Goal: Transaction & Acquisition: Download file/media

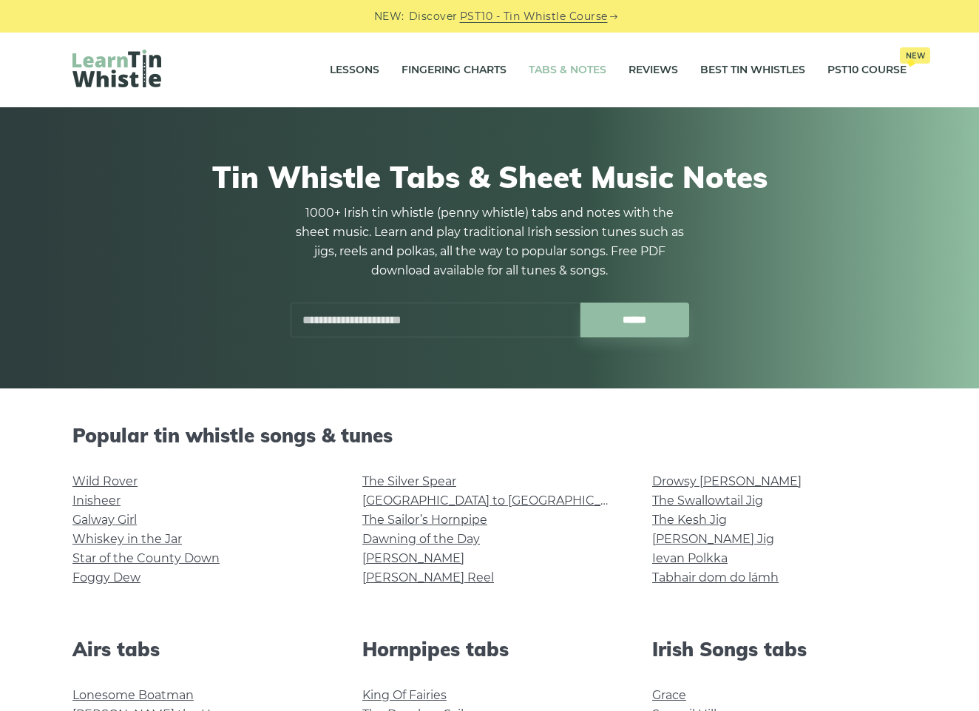
click at [839, 498] on li "The Swallowtail Jig" at bounding box center [779, 500] width 254 height 19
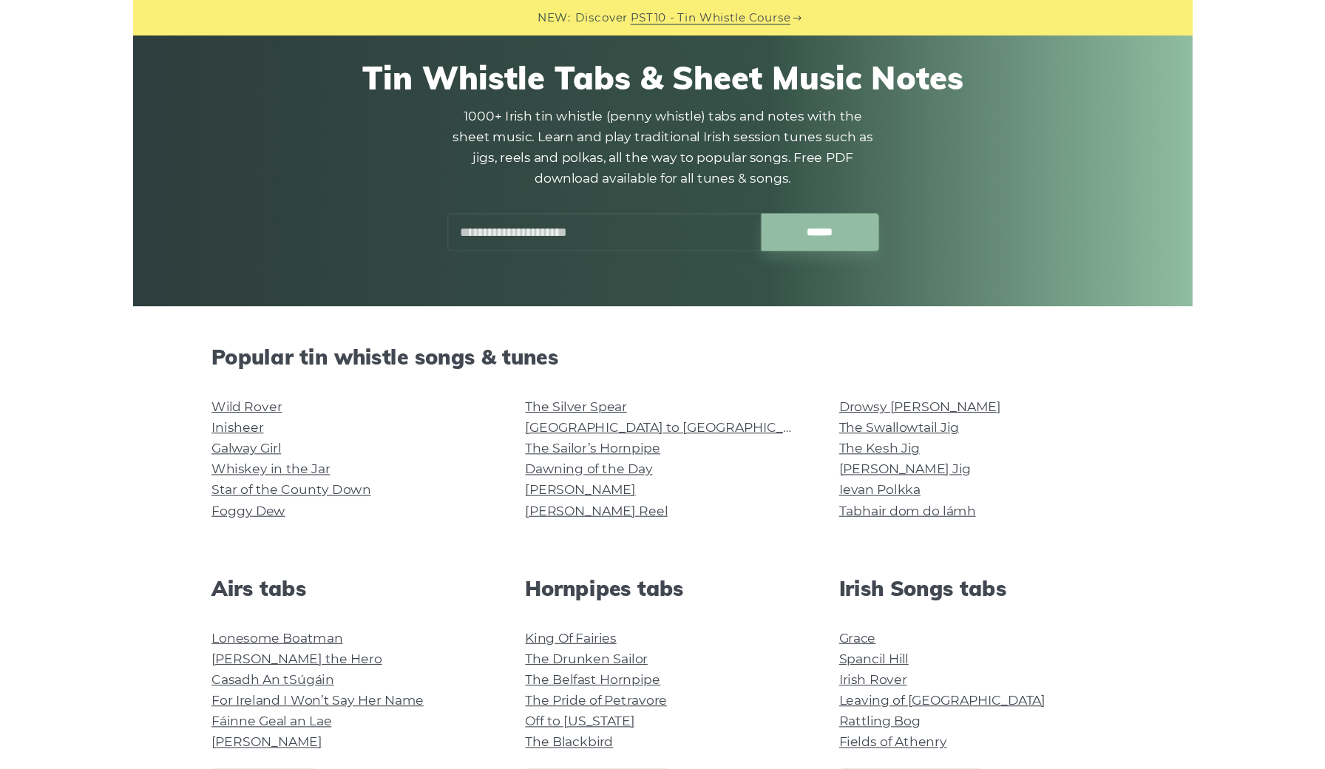
scroll to position [103, 0]
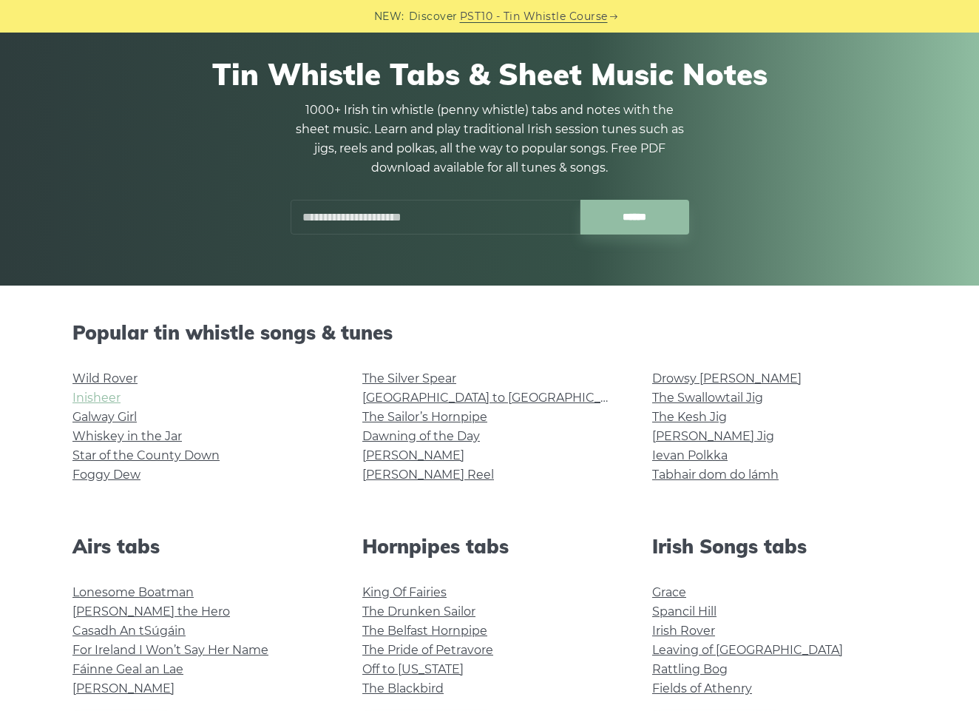
click at [103, 397] on link "Inisheer" at bounding box center [96, 397] width 48 height 14
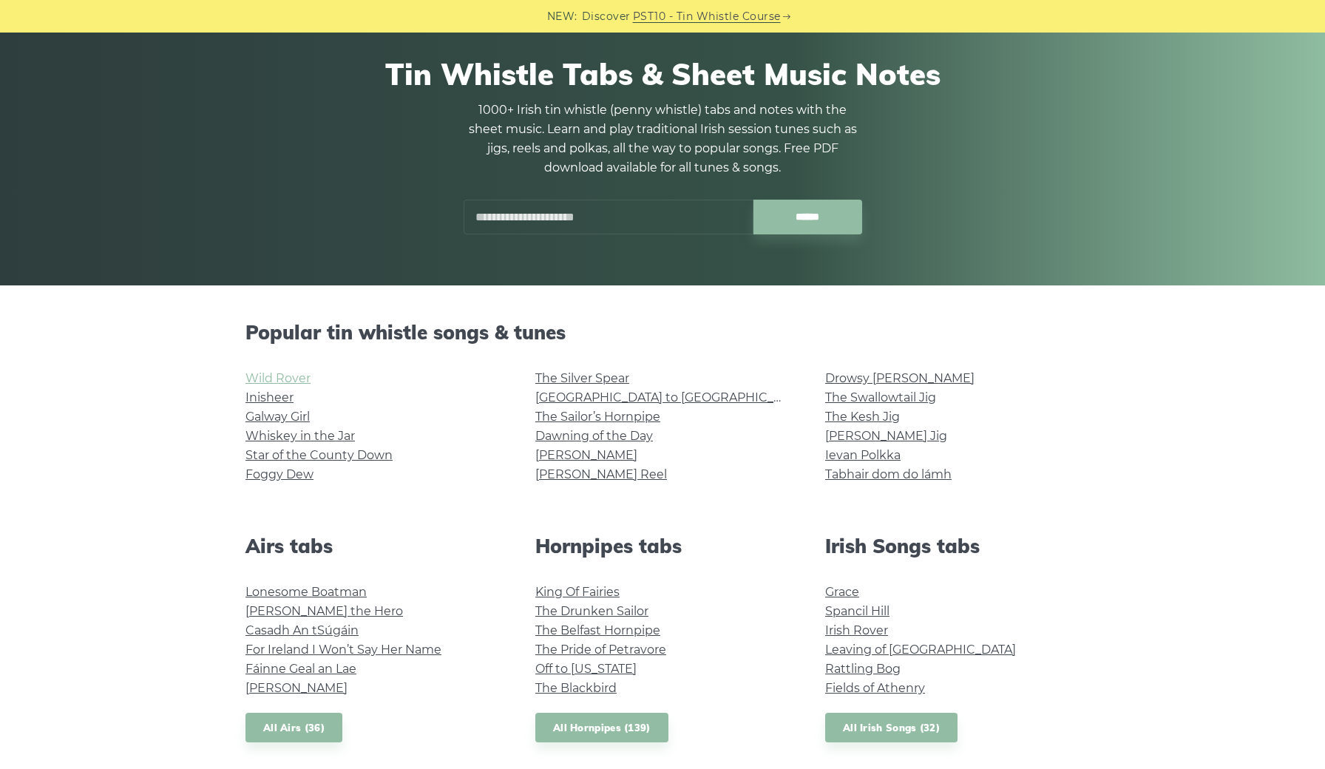
click at [282, 379] on link "Wild Rover" at bounding box center [278, 378] width 65 height 14
click at [274, 416] on link "Galway Girl" at bounding box center [278, 417] width 64 height 14
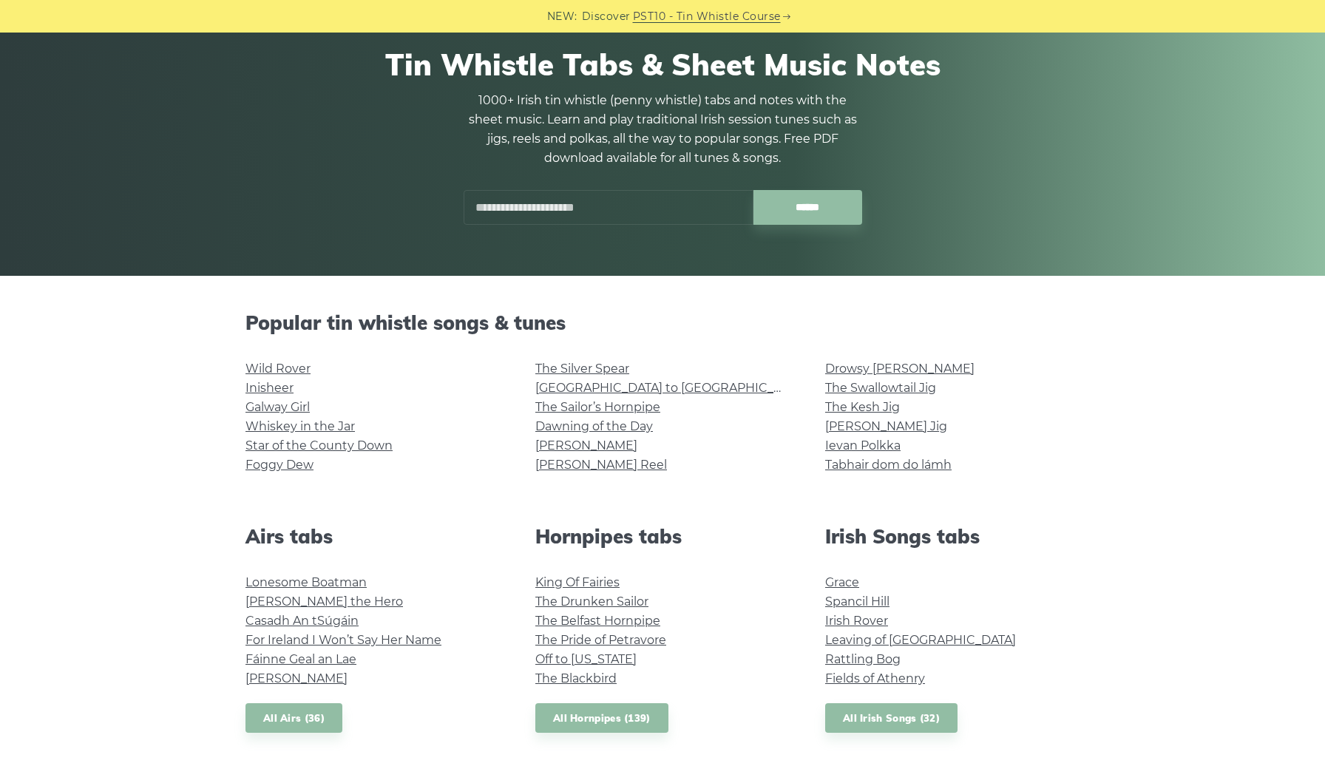
scroll to position [121, 0]
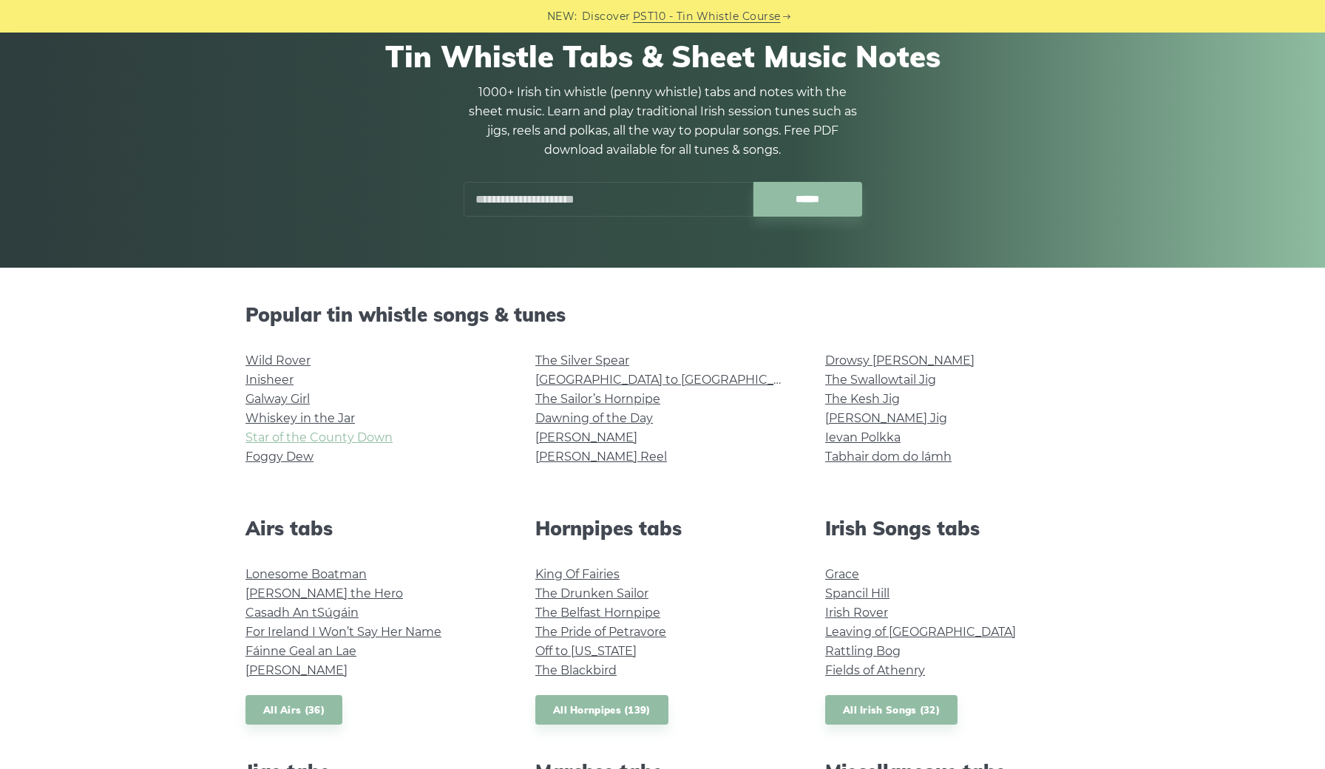
click at [306, 437] on link "Star of the County Down" at bounding box center [319, 437] width 147 height 14
click at [286, 417] on link "Whiskey in the Jar" at bounding box center [300, 418] width 109 height 14
click at [850, 630] on link "Leaving of Liverpool" at bounding box center [920, 632] width 191 height 14
click at [853, 400] on link "The Kesh Jig" at bounding box center [862, 399] width 75 height 14
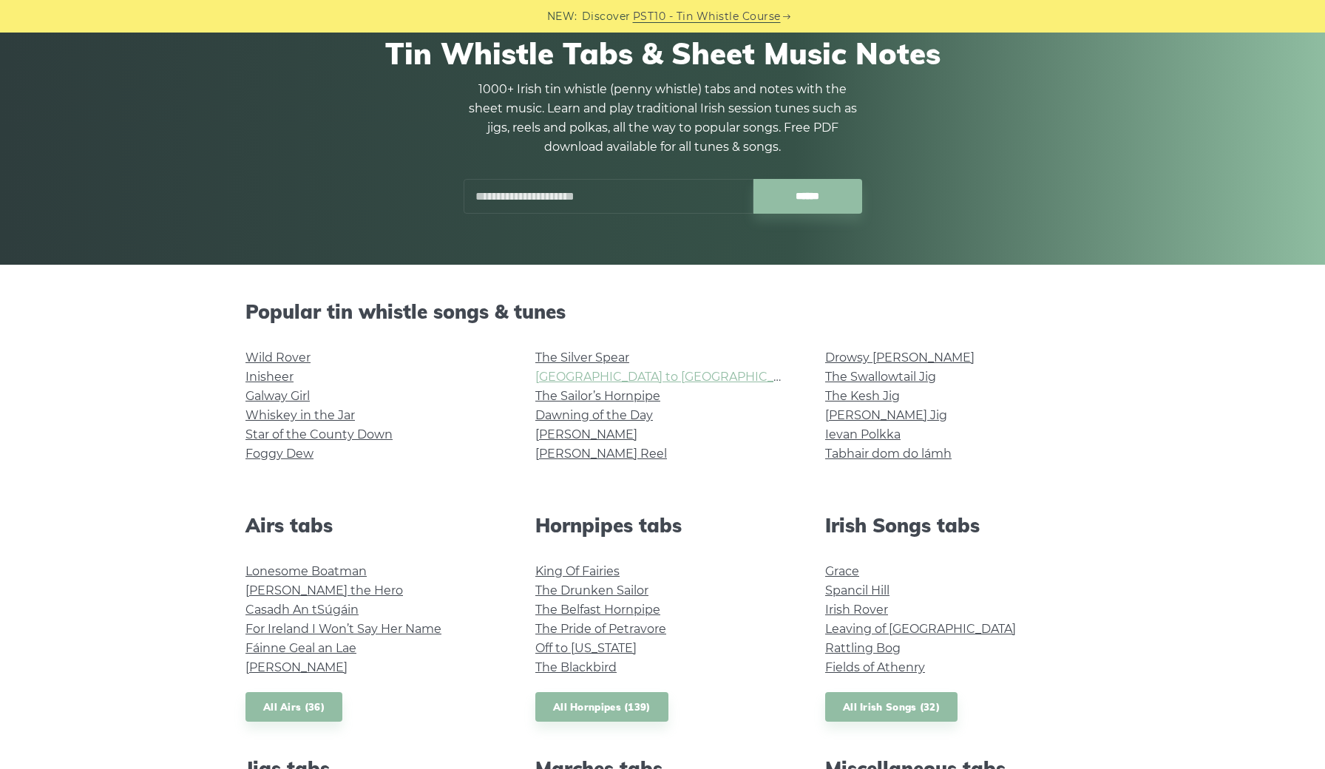
scroll to position [125, 0]
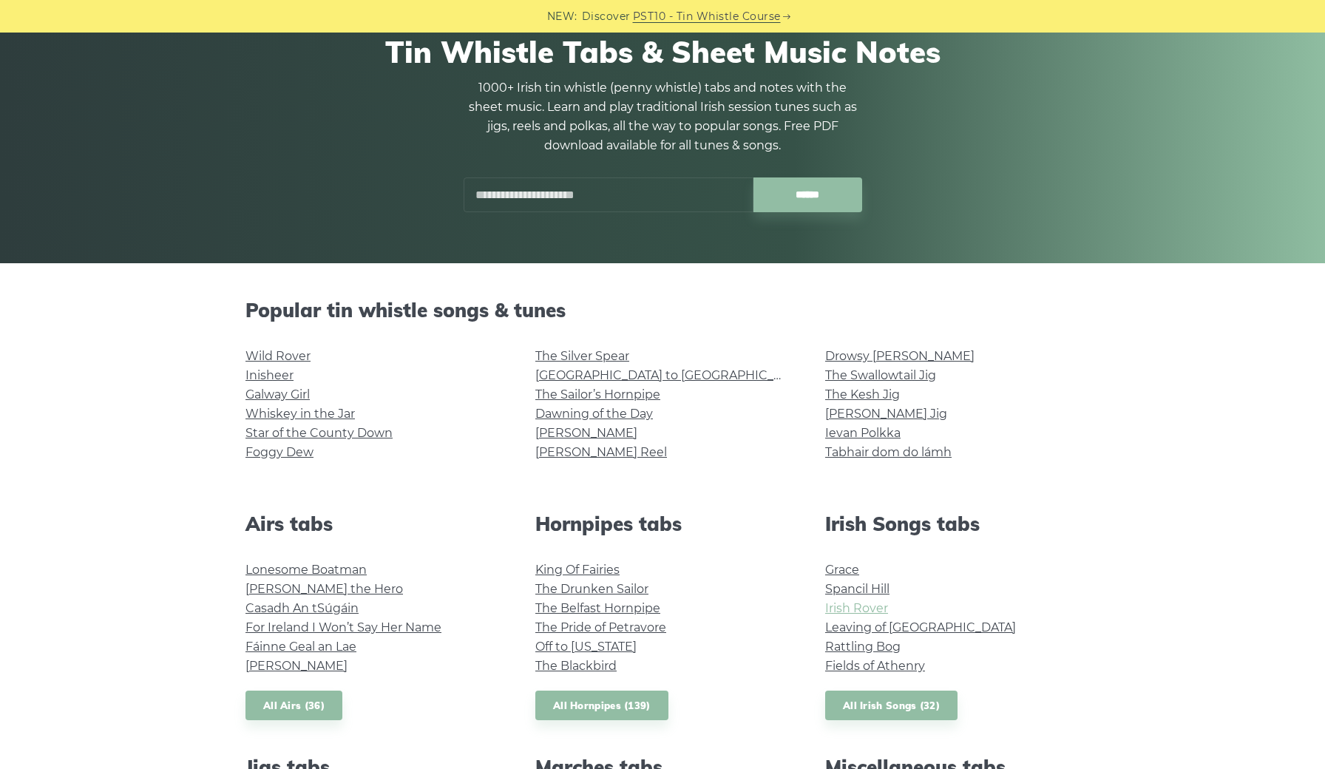
click at [855, 606] on link "Irish Rover" at bounding box center [856, 608] width 63 height 14
click at [867, 663] on link "Fields of Athenry" at bounding box center [875, 666] width 100 height 14
click at [596, 589] on link "The Drunken Sailor" at bounding box center [591, 589] width 113 height 14
click at [609, 570] on link "King Of Fairies" at bounding box center [577, 570] width 84 height 14
click at [978, 575] on li "Grace" at bounding box center [952, 570] width 254 height 19
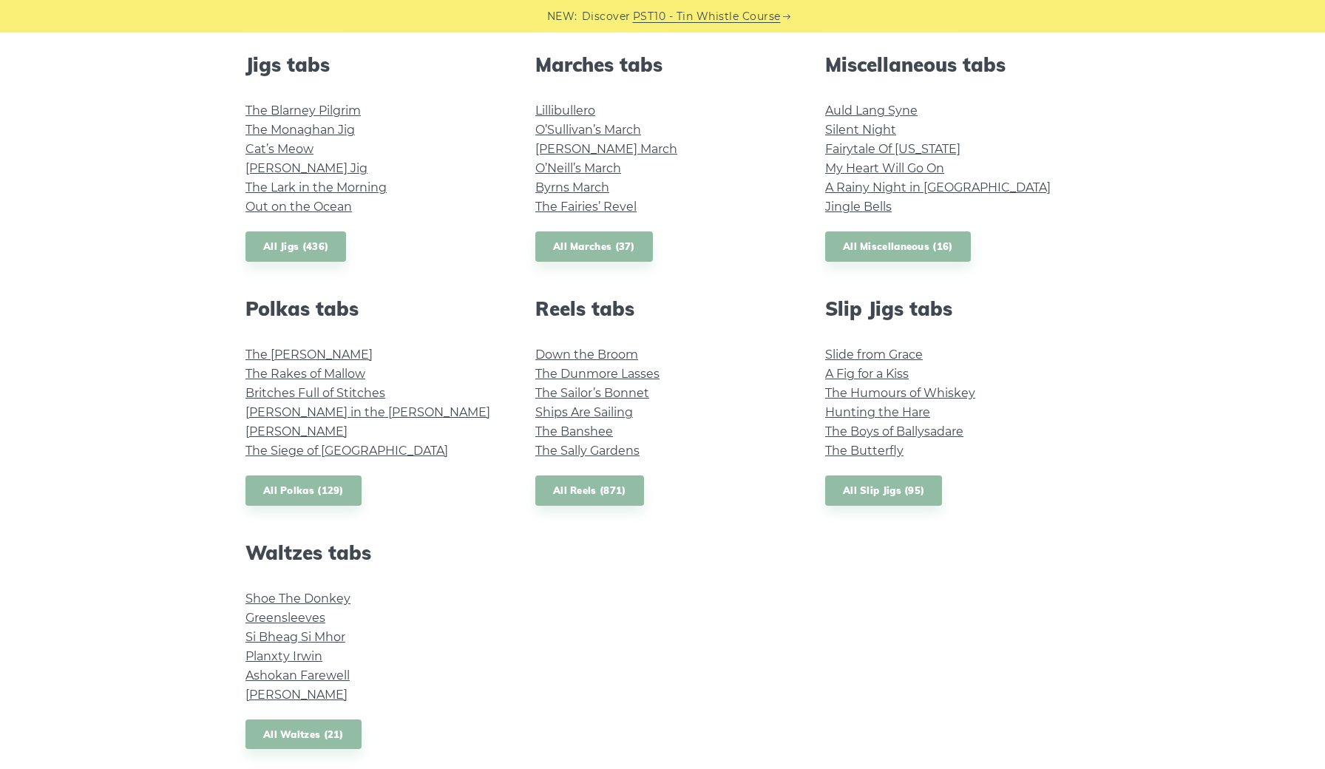
scroll to position [829, 0]
click at [297, 671] on link "Ashokan Farewell" at bounding box center [298, 674] width 104 height 14
click at [312, 635] on link "Si­ Bheag Si­ Mhor" at bounding box center [296, 636] width 100 height 14
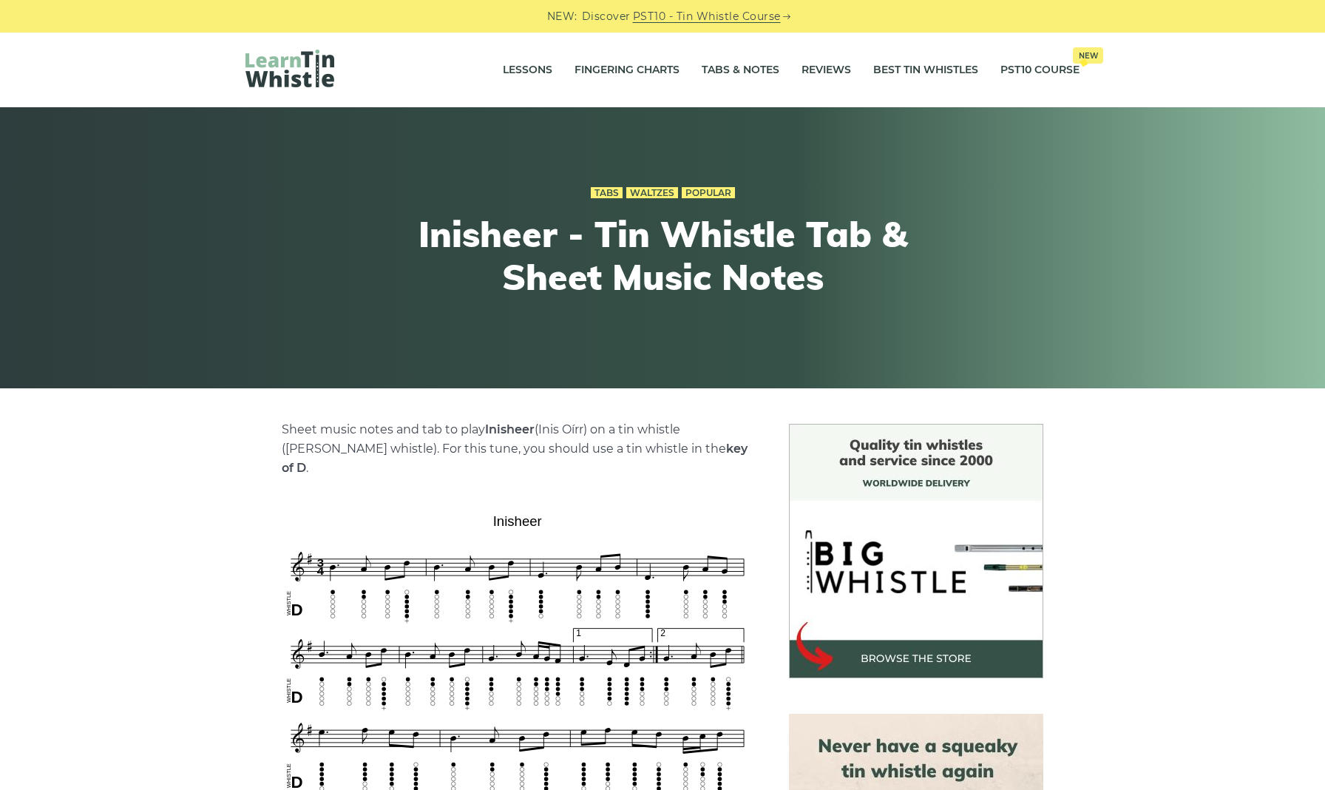
click at [739, 458] on p "Sheet music notes and tab to play Inisheer (Inis Oírr) on a tin whistle (penny …" at bounding box center [518, 449] width 472 height 58
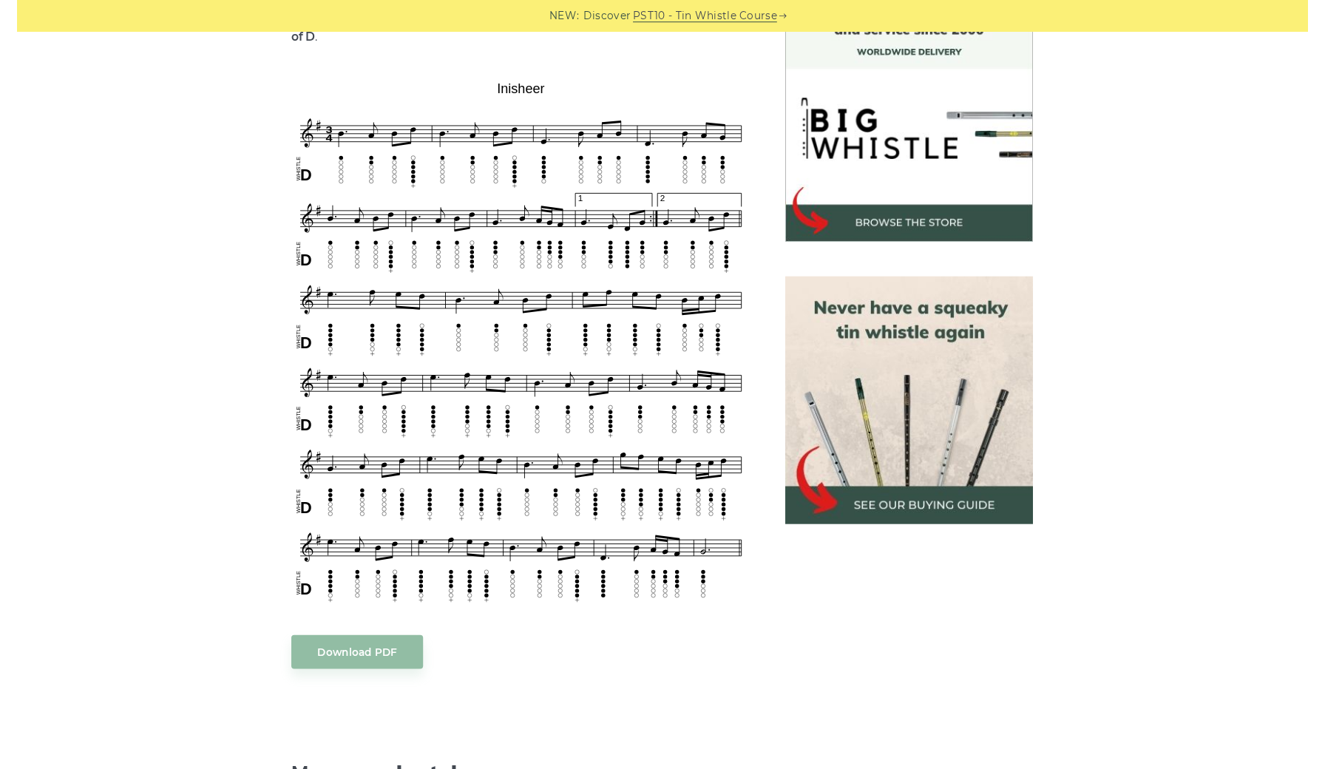
scroll to position [431, 0]
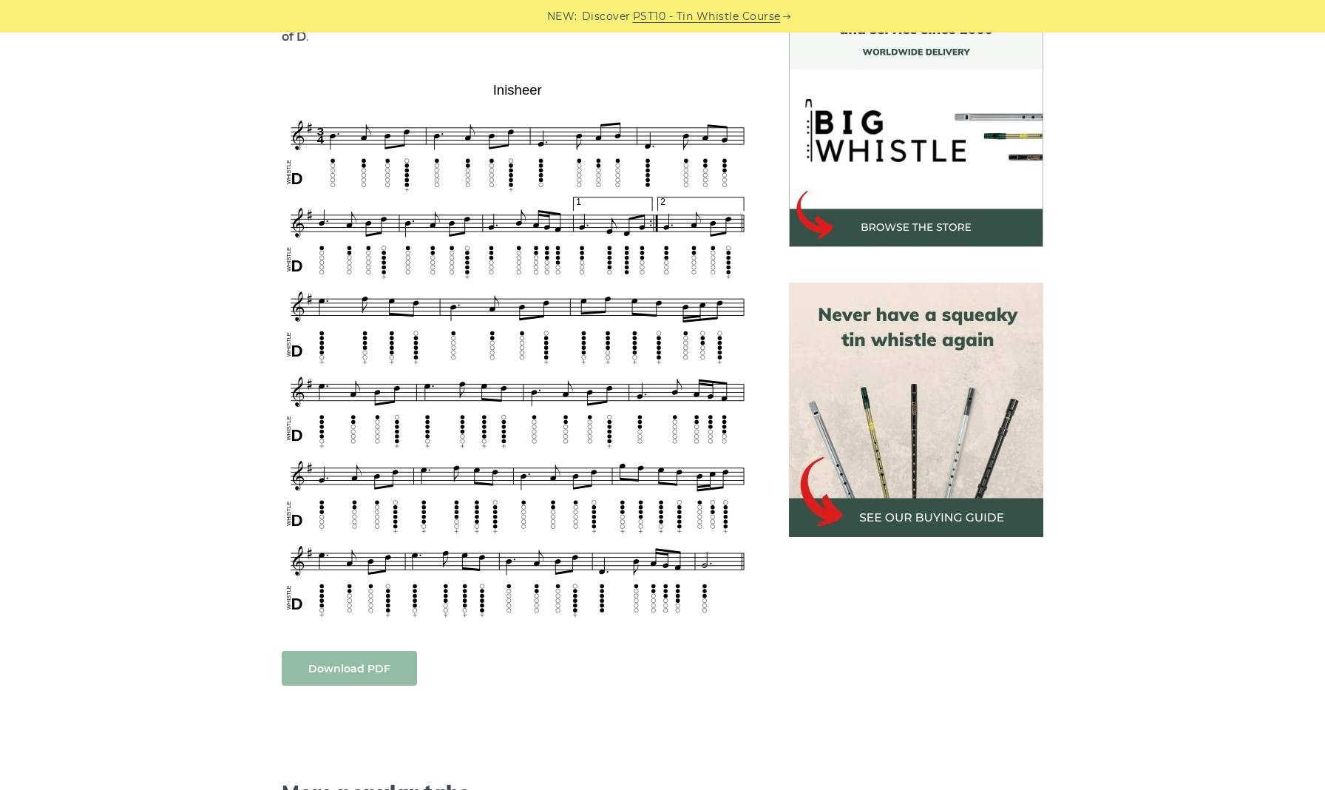
click at [342, 651] on link "Download PDF" at bounding box center [349, 668] width 135 height 35
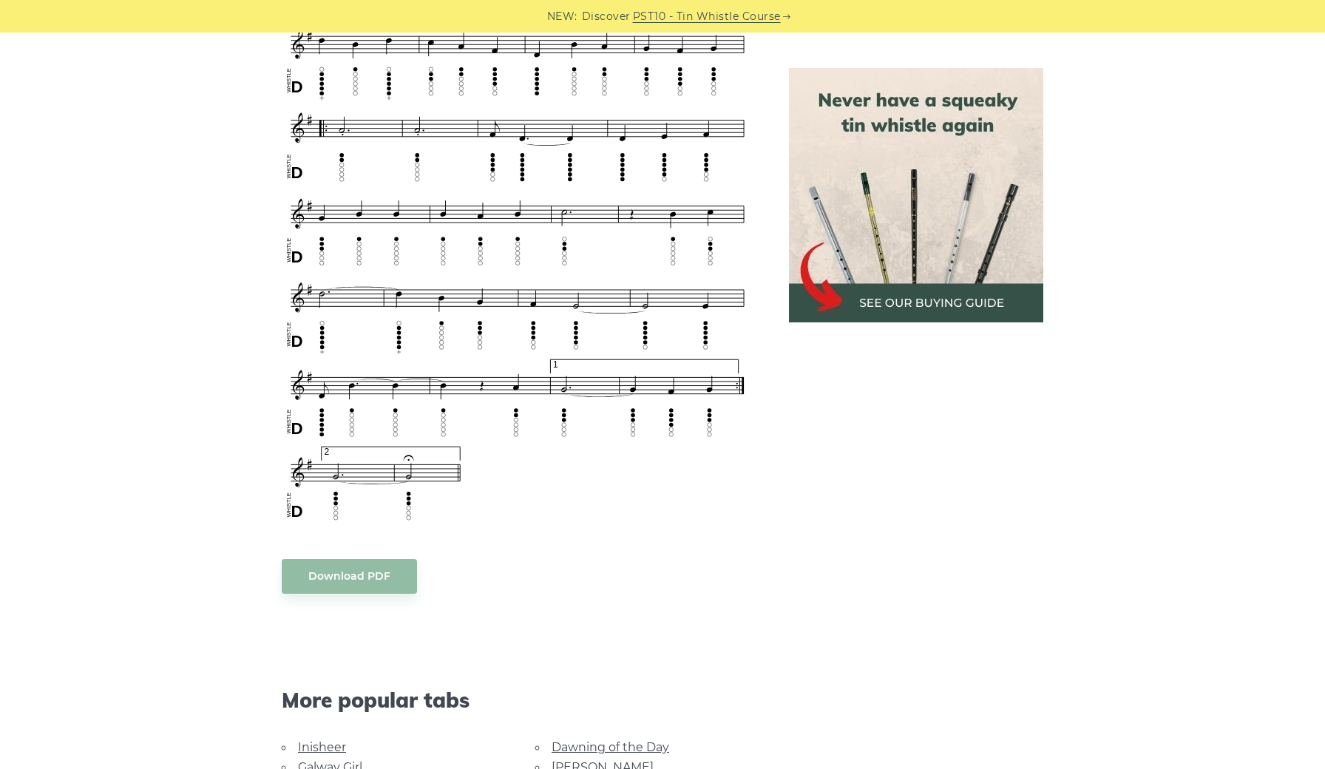
scroll to position [867, 0]
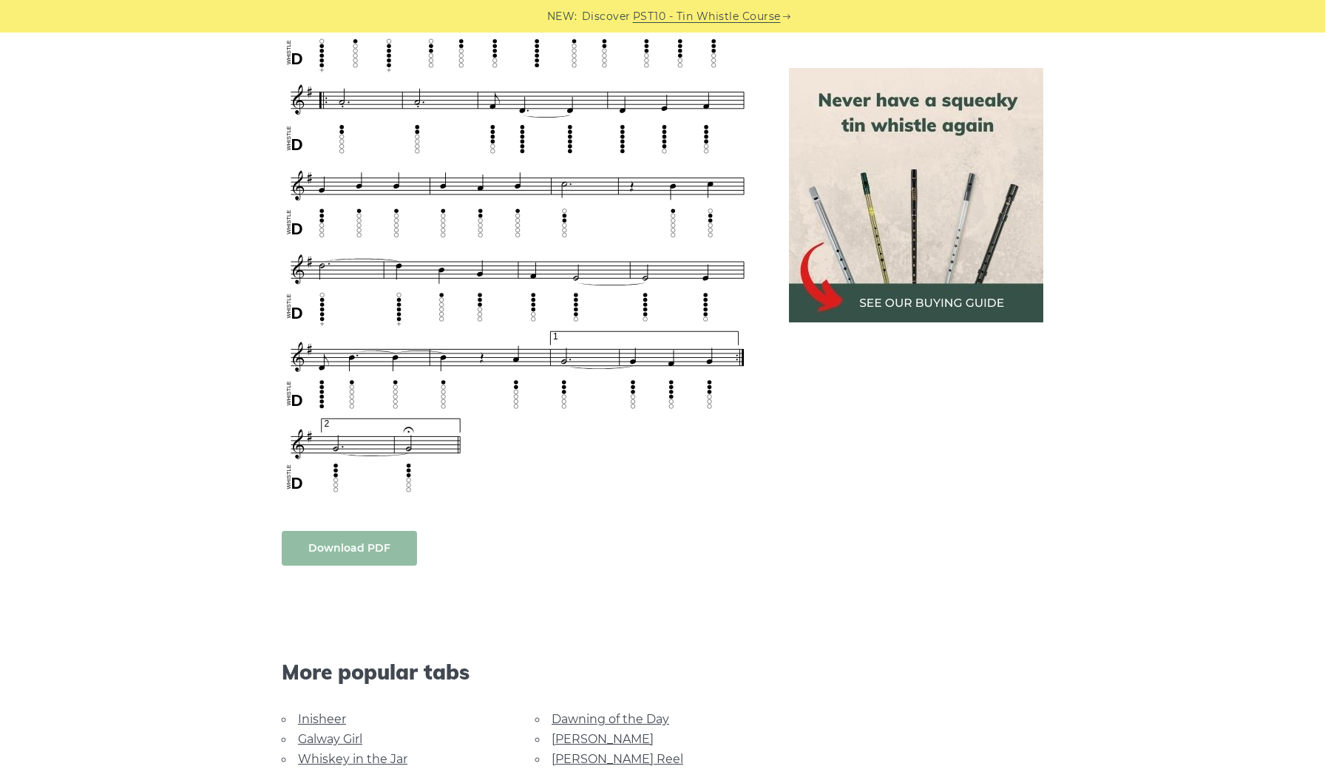
click at [363, 547] on link "Download PDF" at bounding box center [349, 548] width 135 height 35
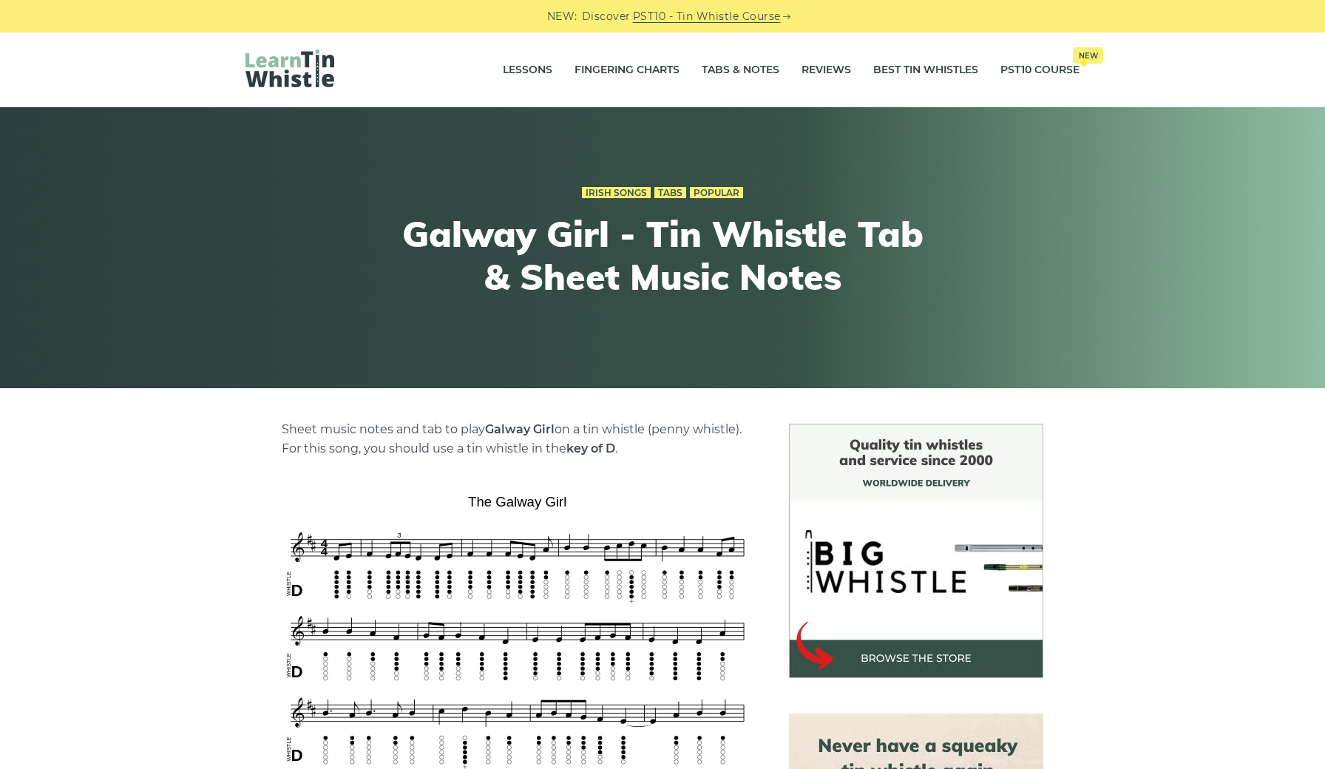
click at [745, 496] on img at bounding box center [518, 672] width 472 height 367
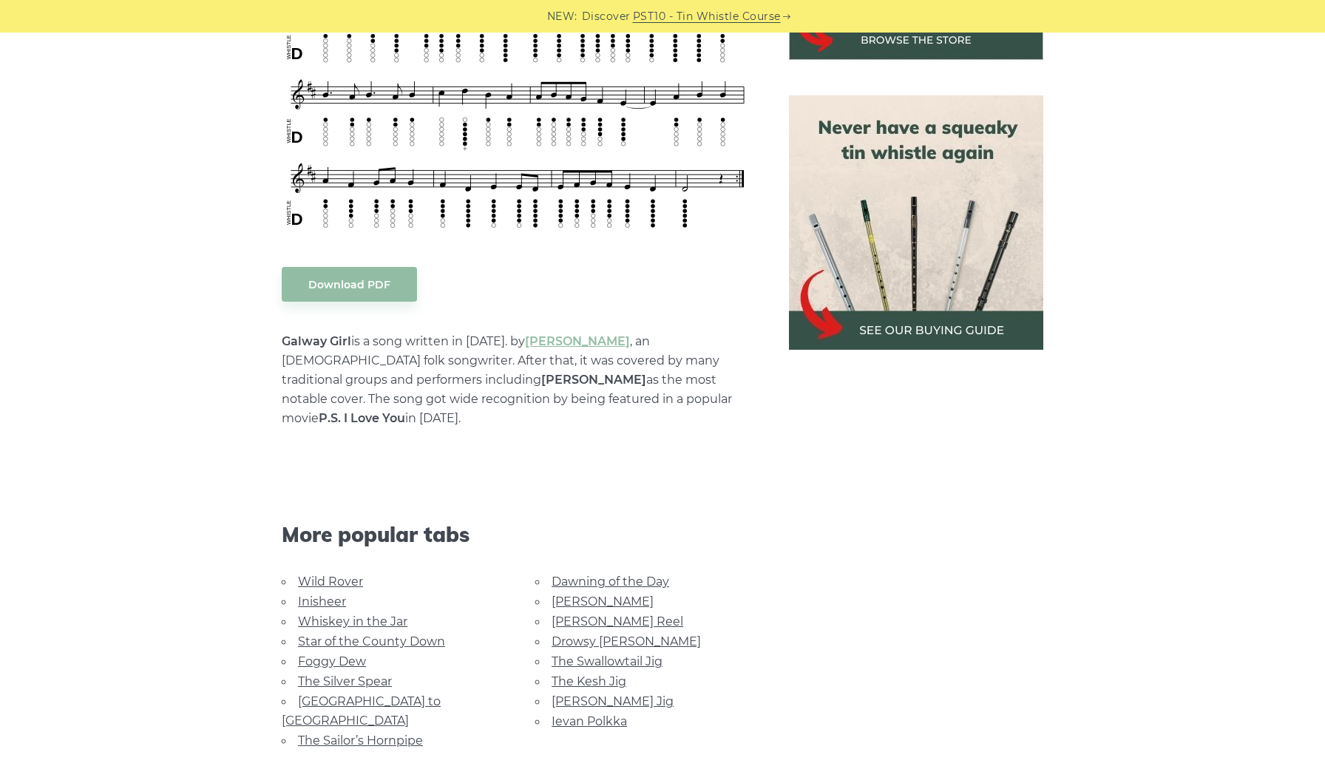
scroll to position [619, 0]
click at [351, 284] on link "Download PDF" at bounding box center [349, 283] width 135 height 35
click at [714, 293] on div "Download PDF" at bounding box center [518, 283] width 472 height 35
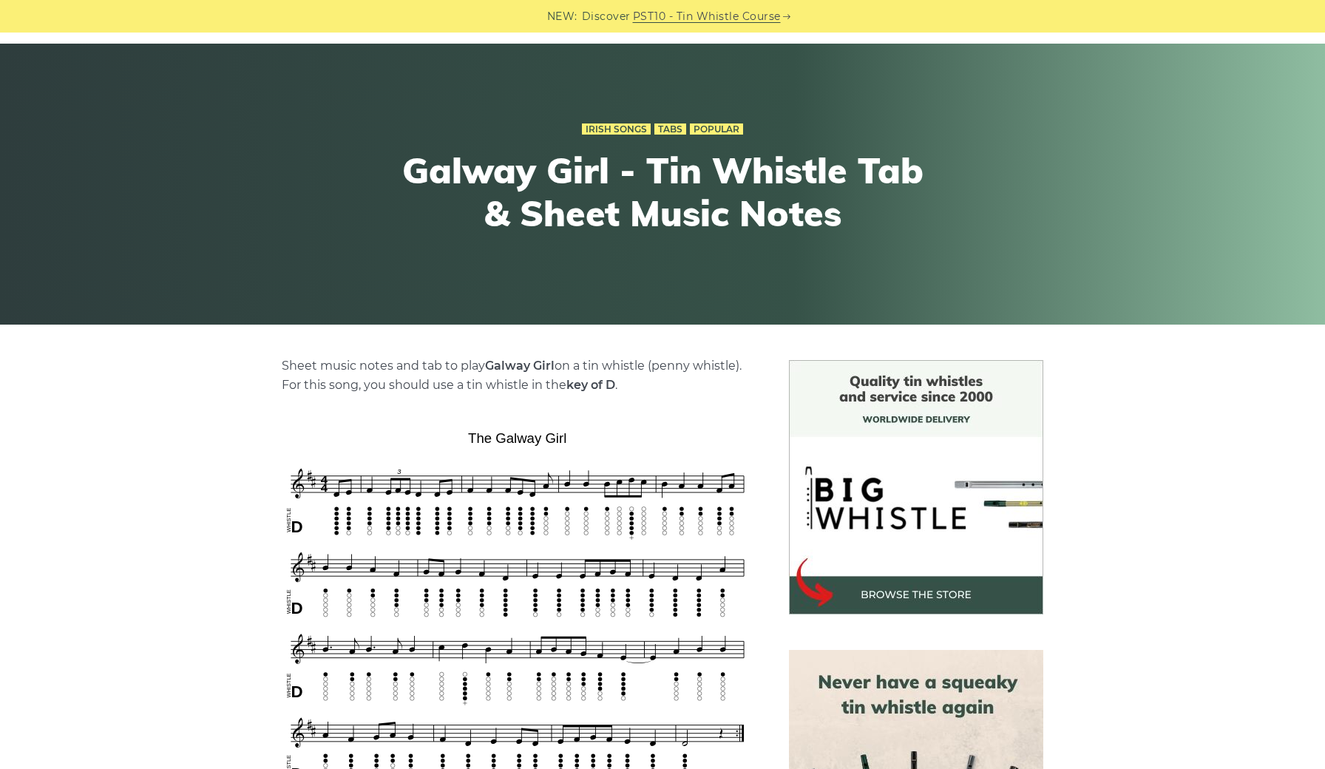
scroll to position [58, 0]
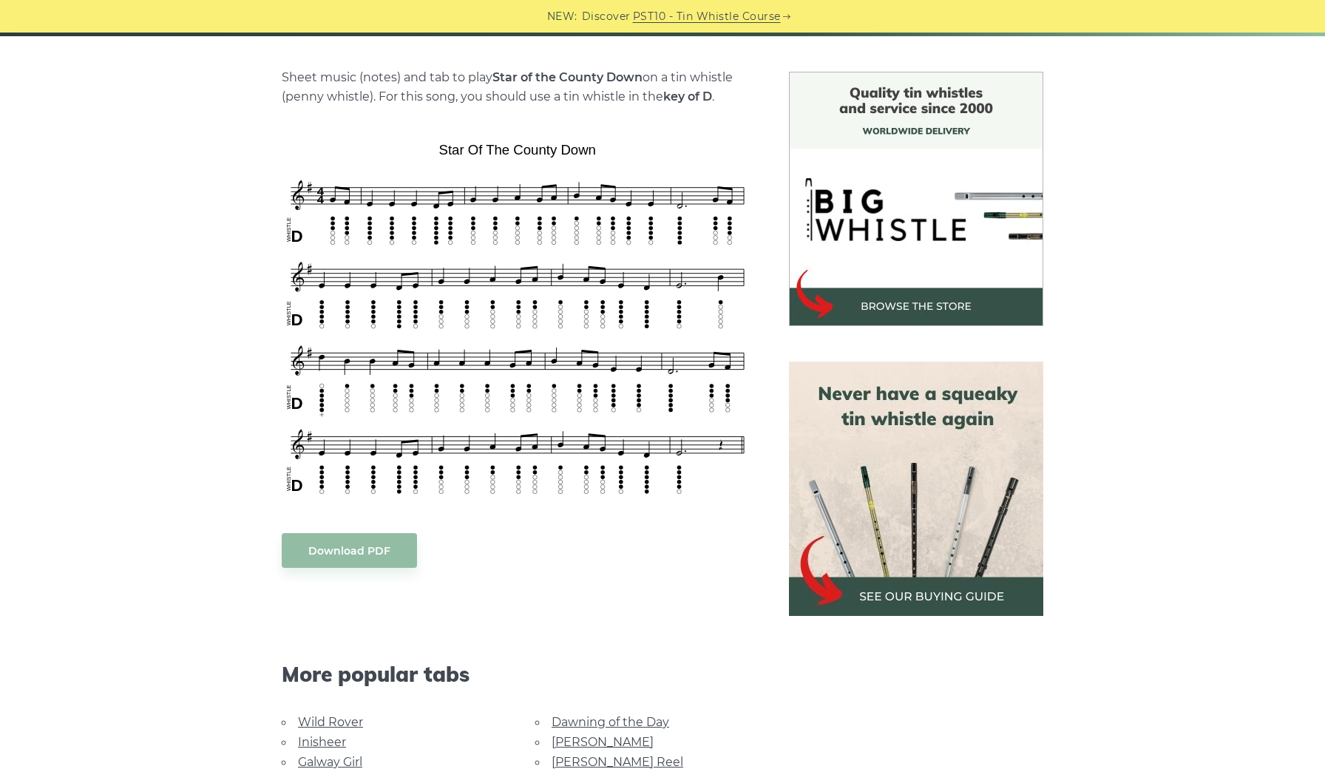
scroll to position [353, 0]
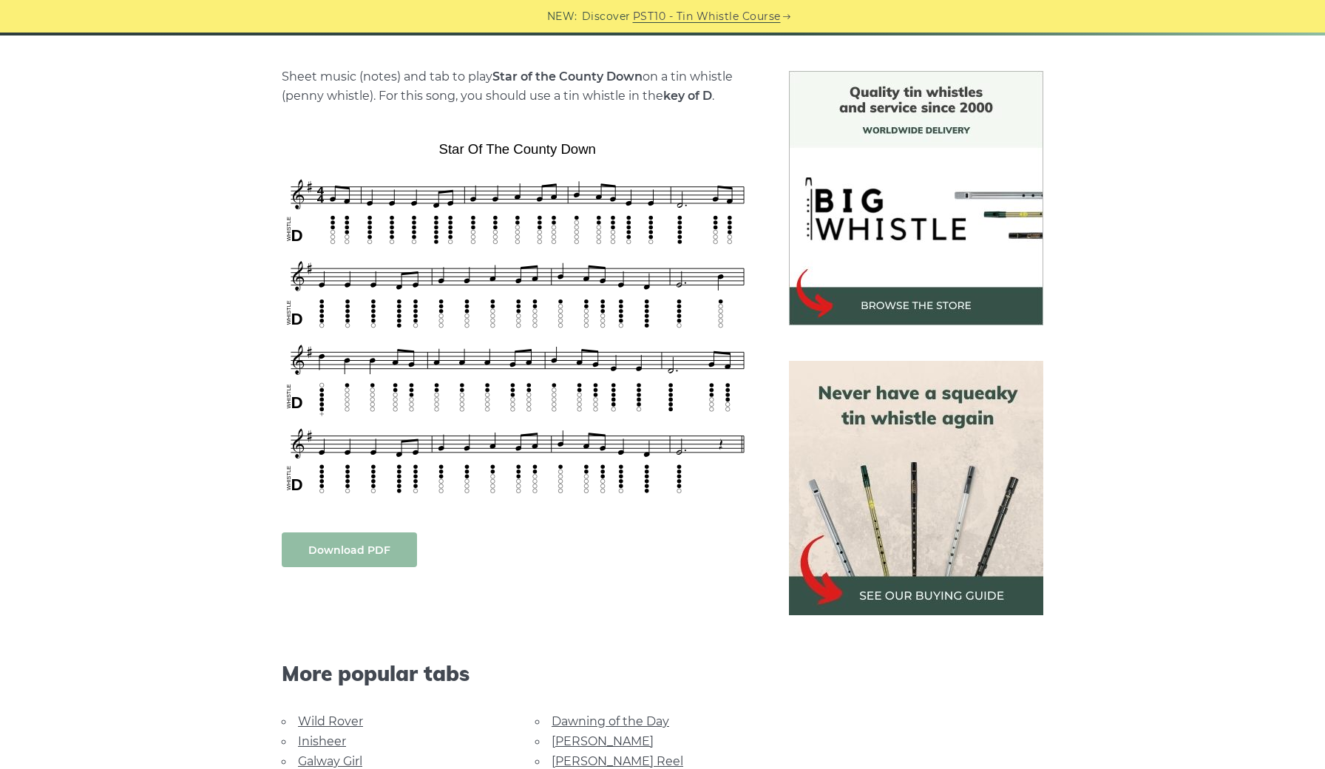
click at [341, 549] on link "Download PDF" at bounding box center [349, 549] width 135 height 35
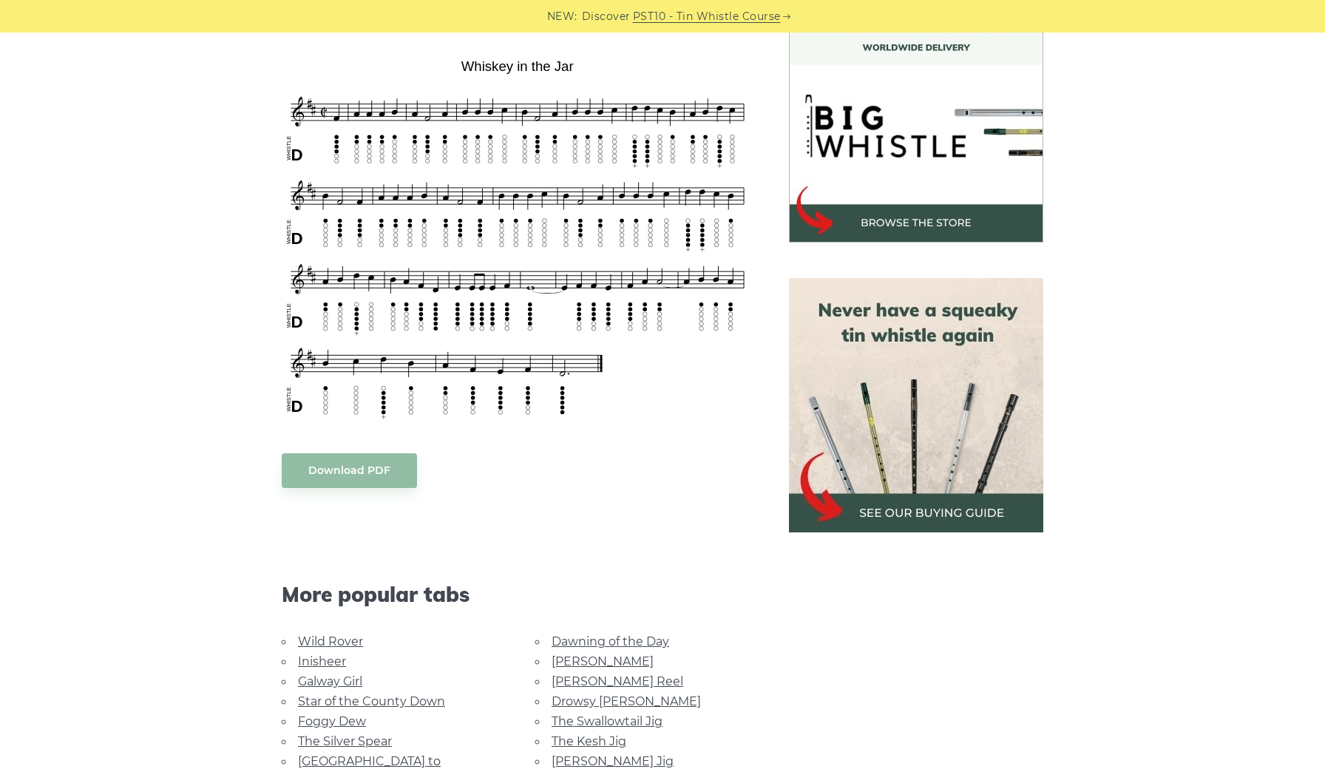
scroll to position [484, 0]
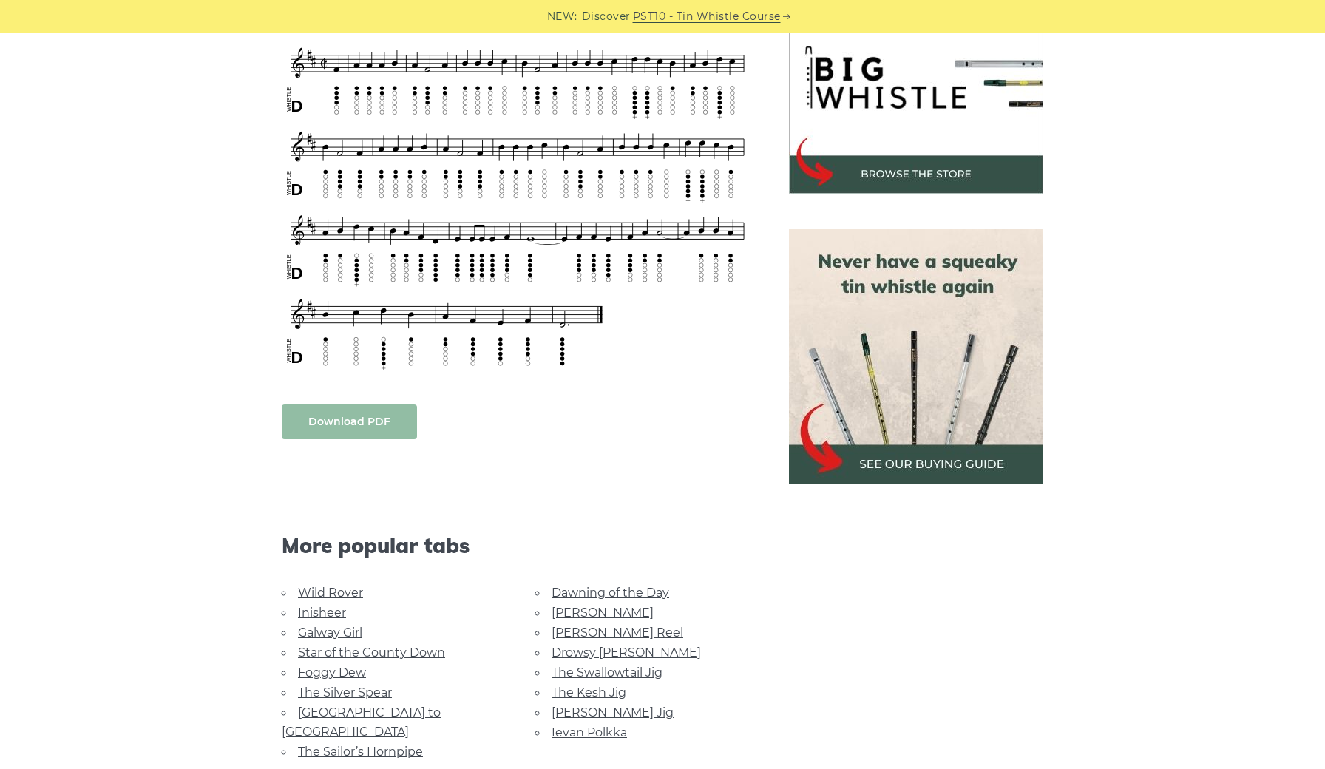
click at [351, 421] on link "Download PDF" at bounding box center [349, 421] width 135 height 35
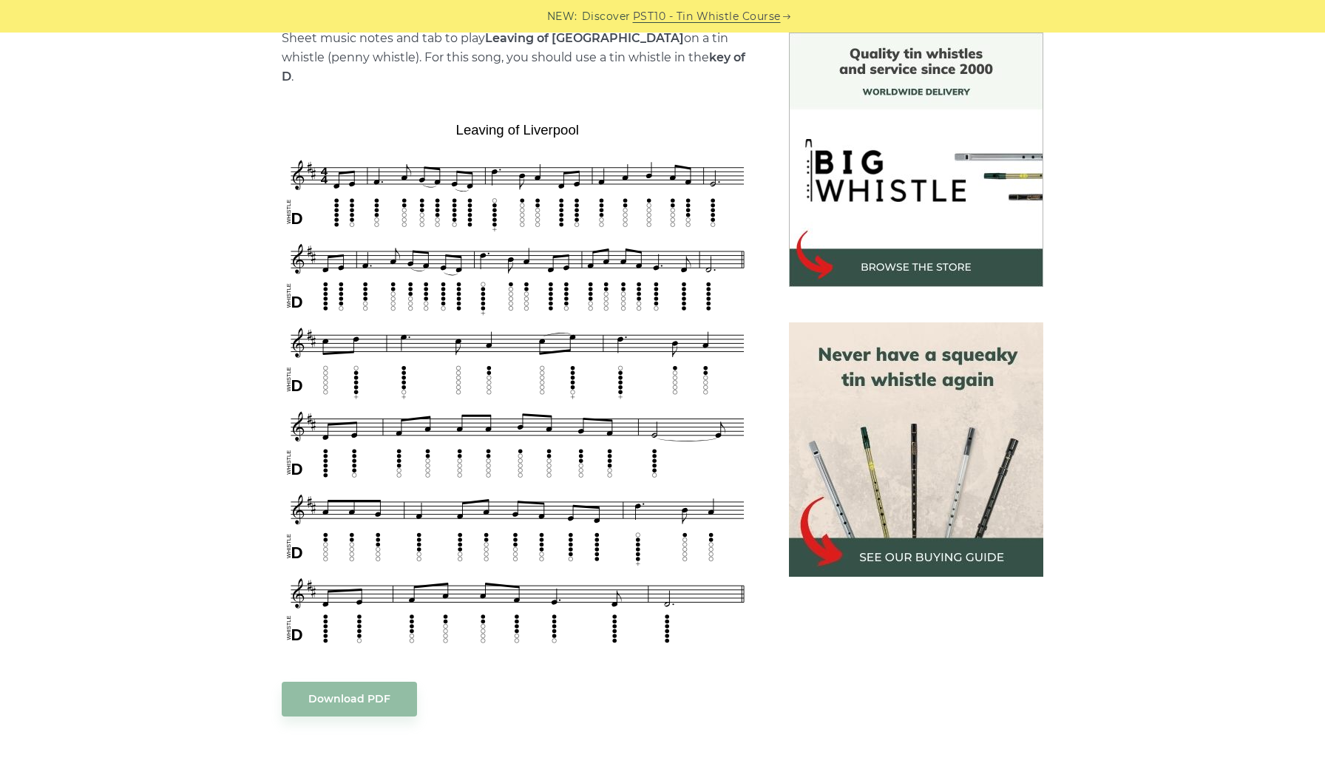
scroll to position [403, 0]
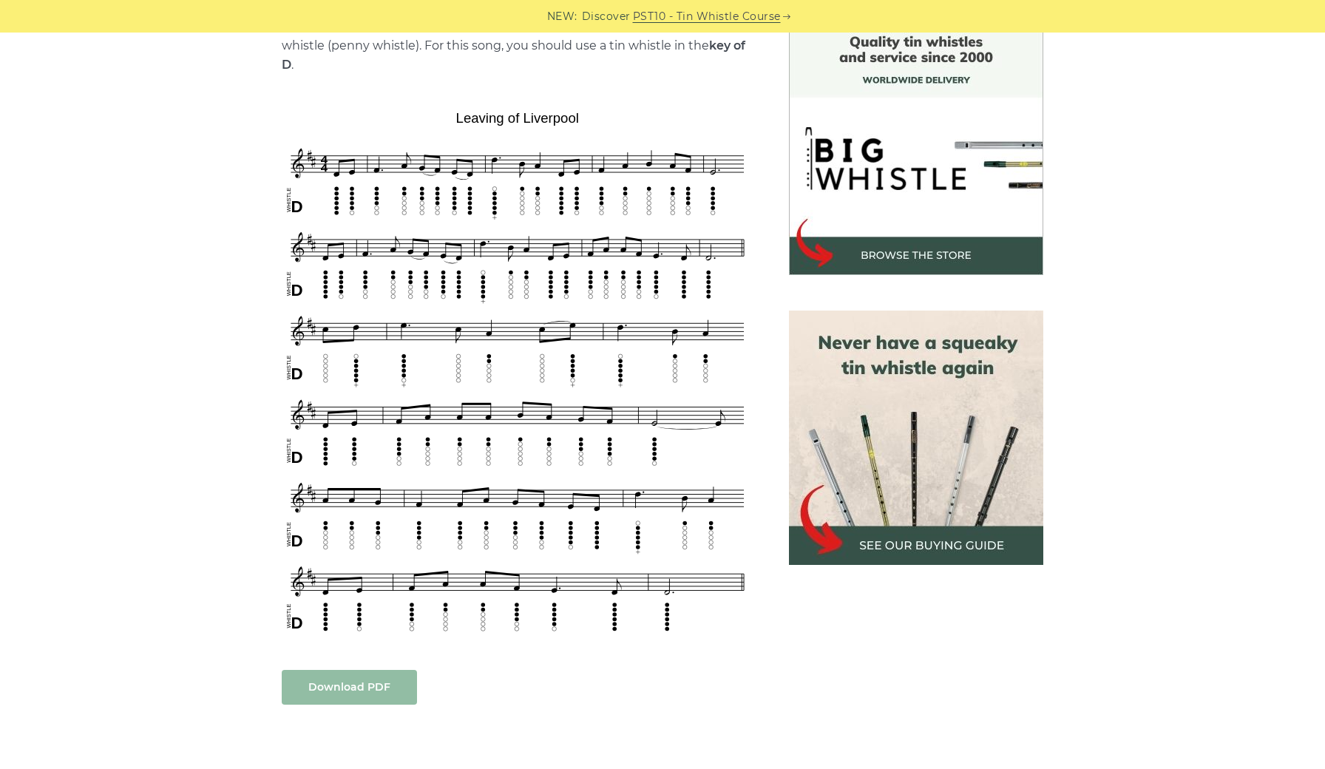
click at [384, 670] on link "Download PDF" at bounding box center [349, 687] width 135 height 35
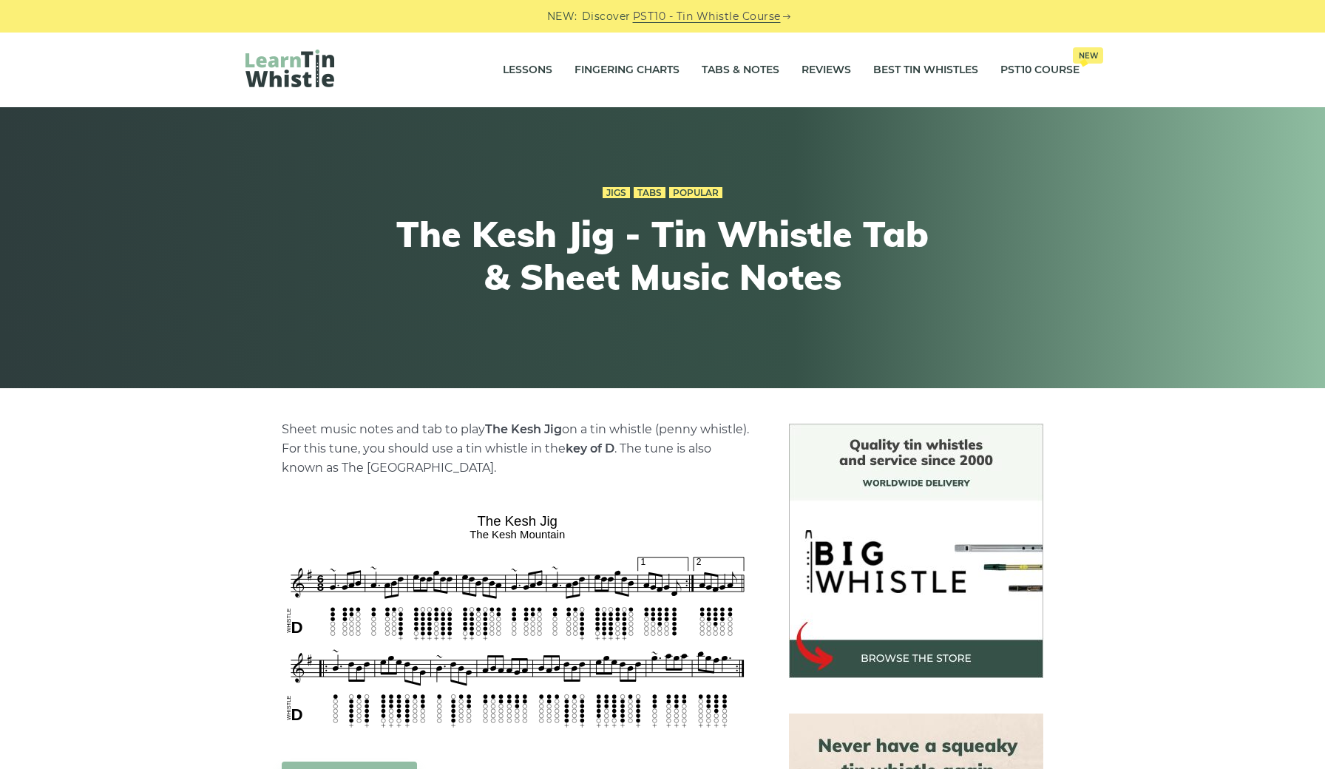
click at [719, 523] on img at bounding box center [518, 619] width 472 height 223
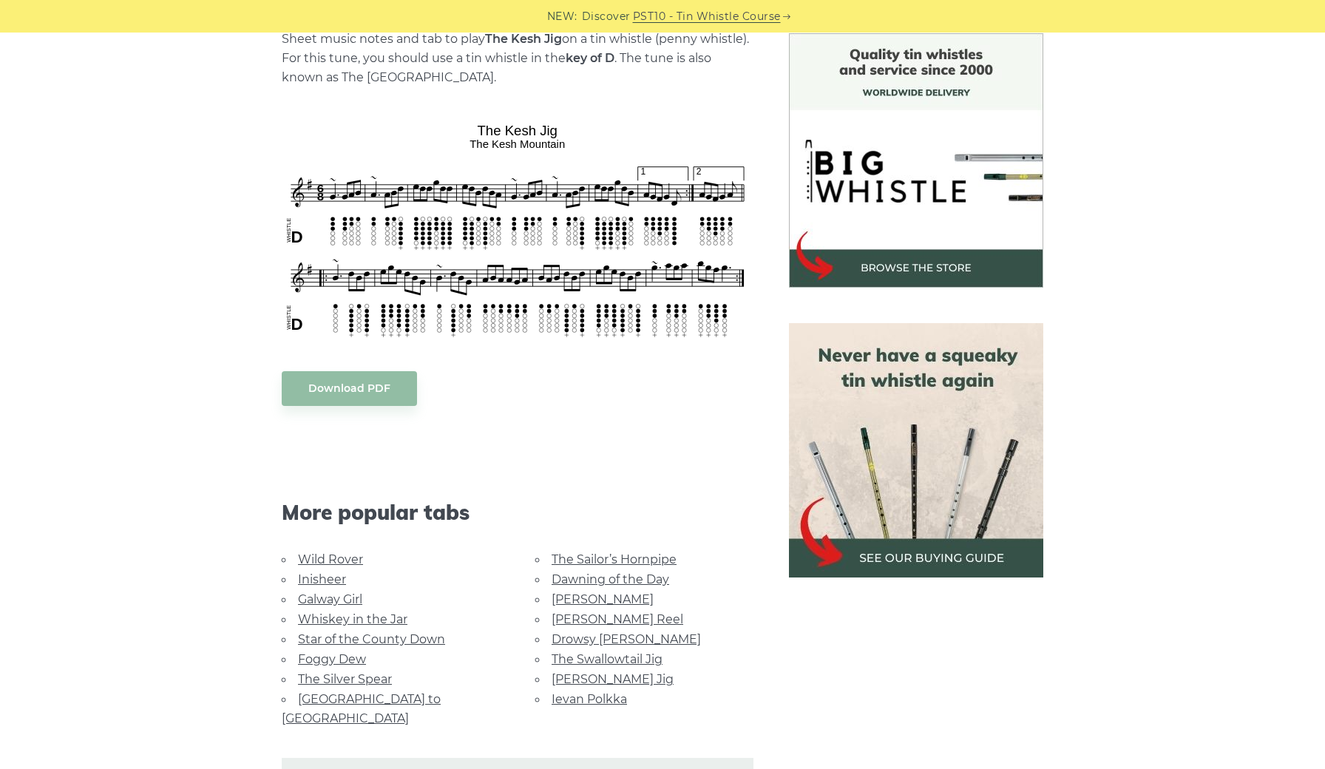
scroll to position [399, 0]
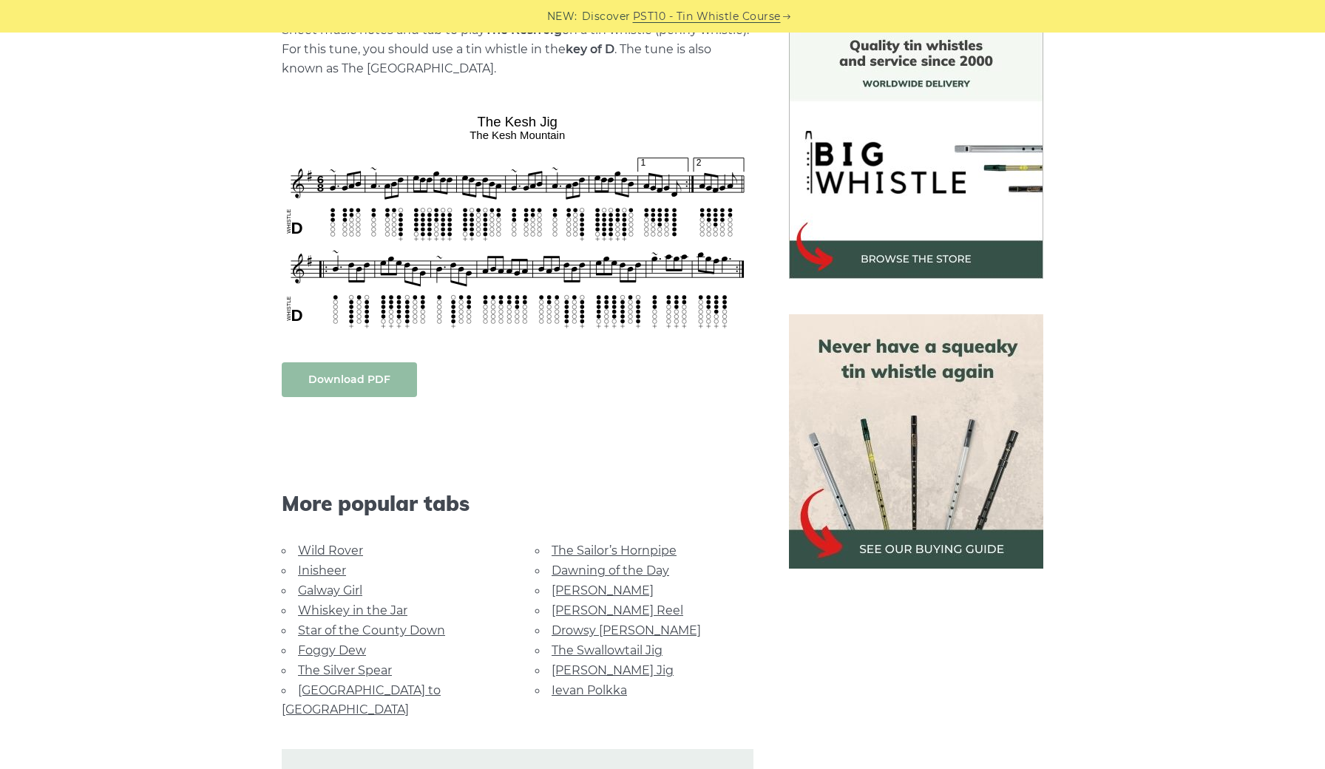
click at [343, 373] on link "Download PDF" at bounding box center [349, 379] width 135 height 35
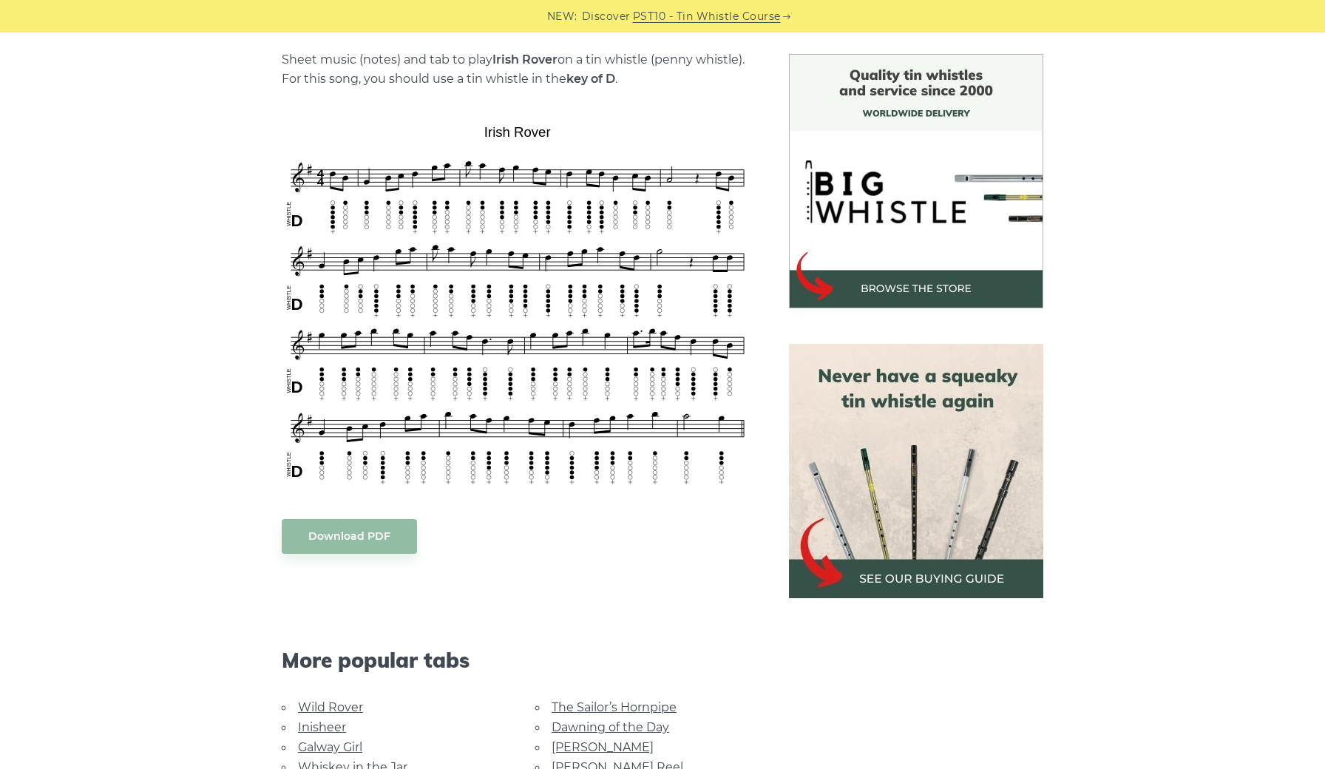
scroll to position [375, 0]
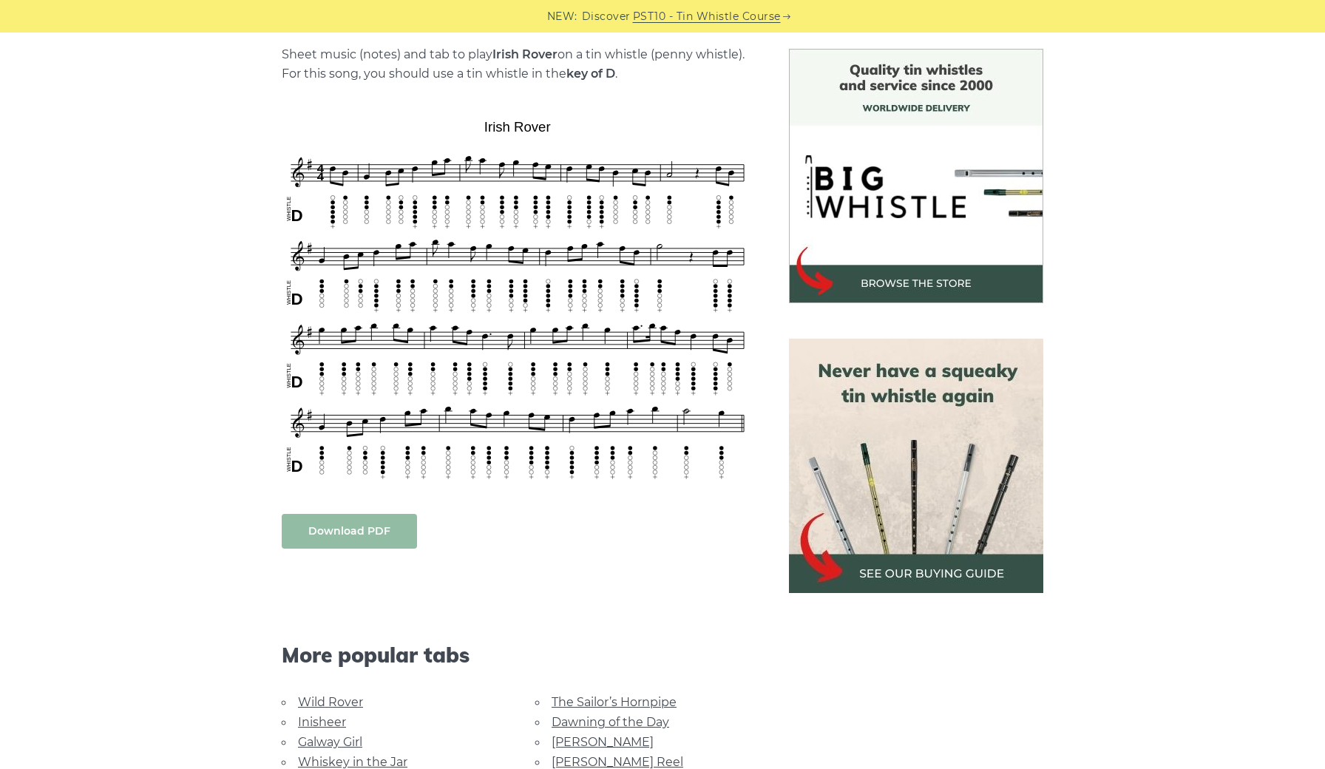
click at [341, 532] on link "Download PDF" at bounding box center [349, 531] width 135 height 35
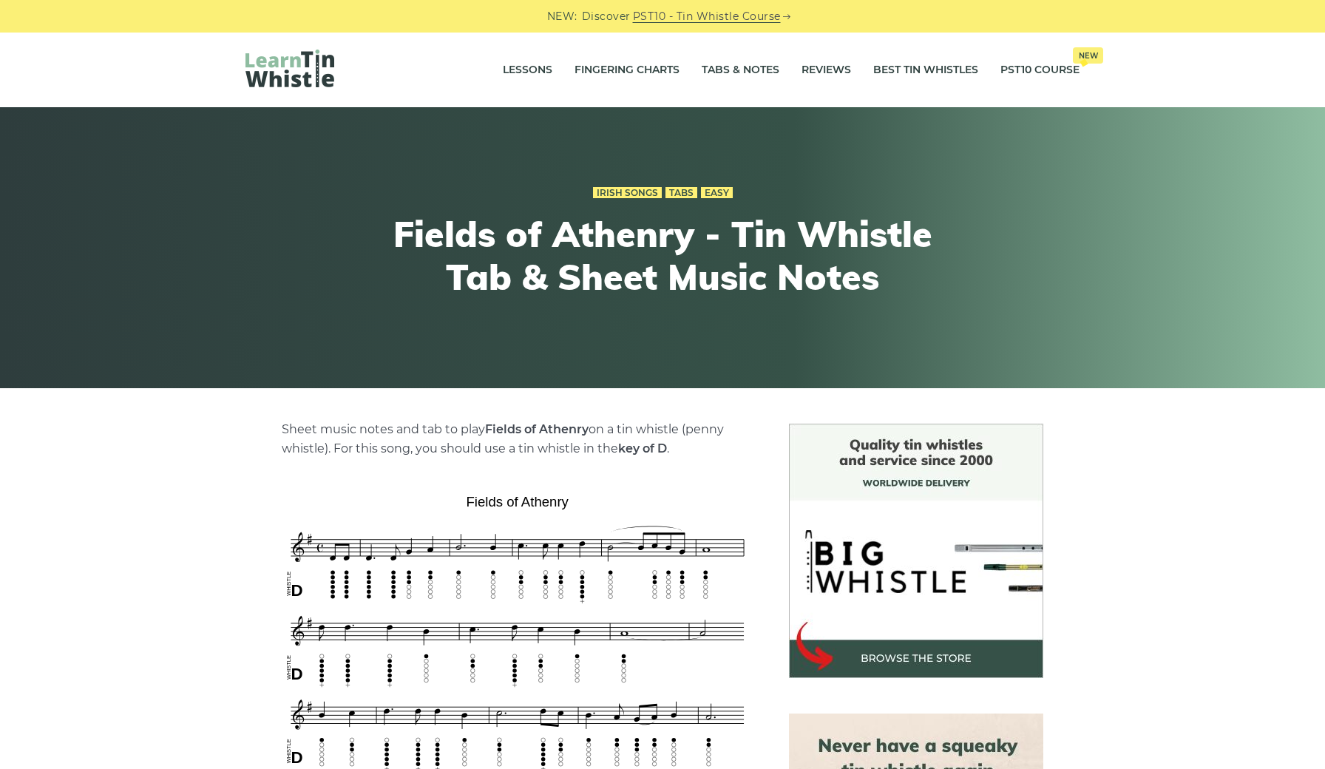
click at [771, 616] on div at bounding box center [916, 551] width 290 height 254
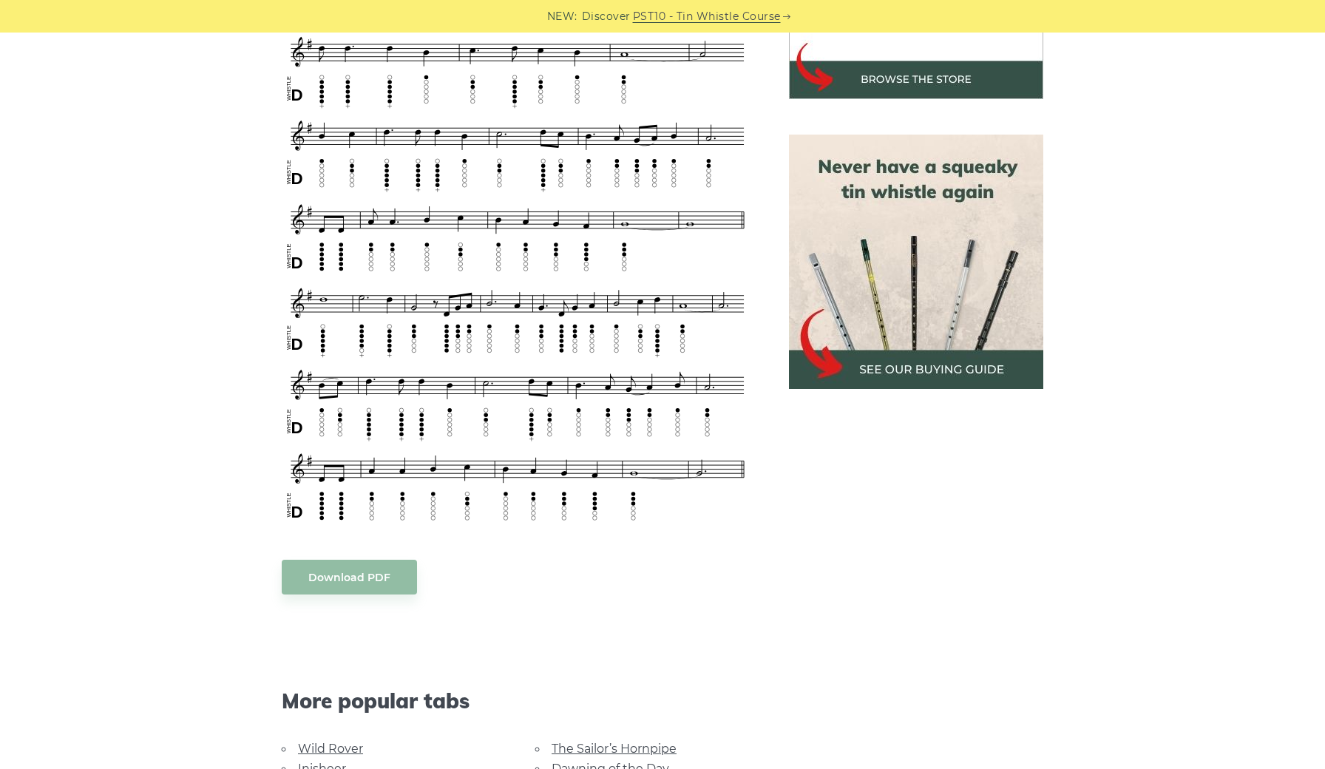
scroll to position [591, 0]
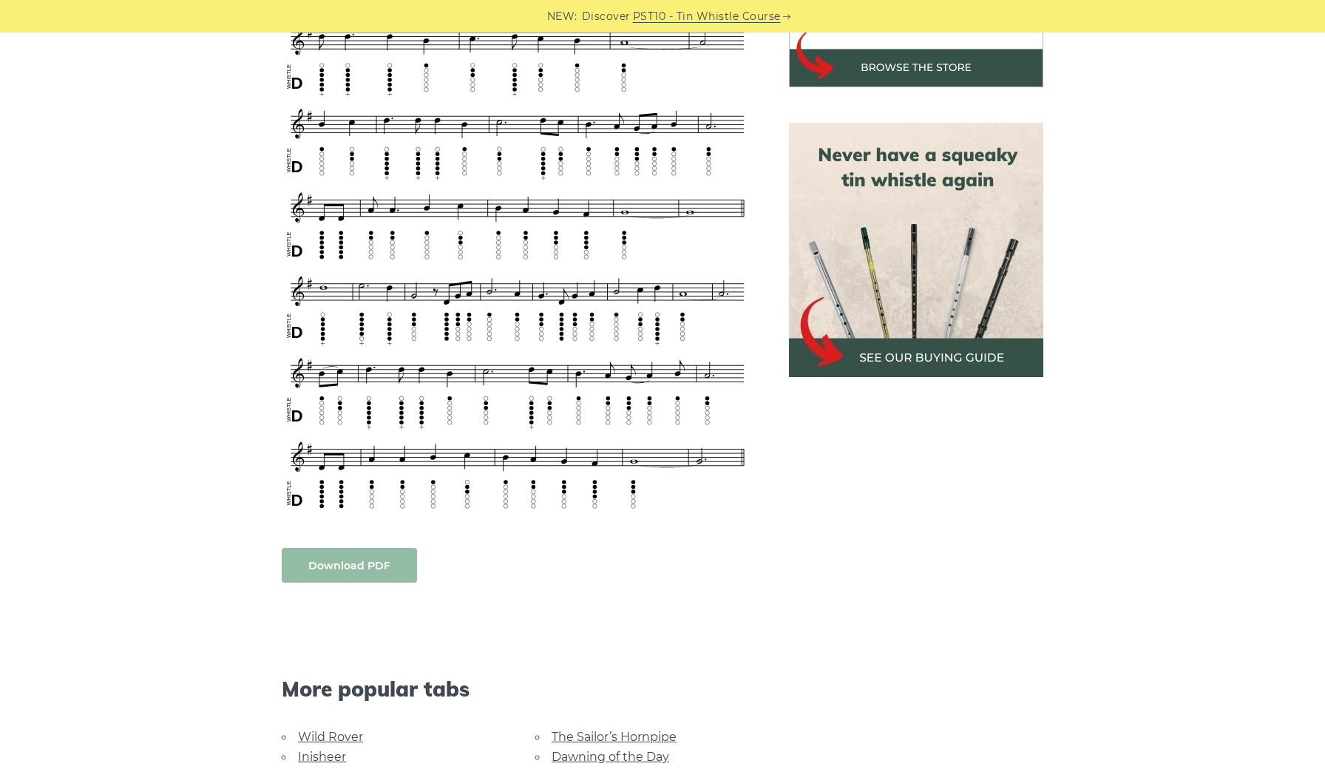
click at [368, 566] on link "Download PDF" at bounding box center [349, 565] width 135 height 35
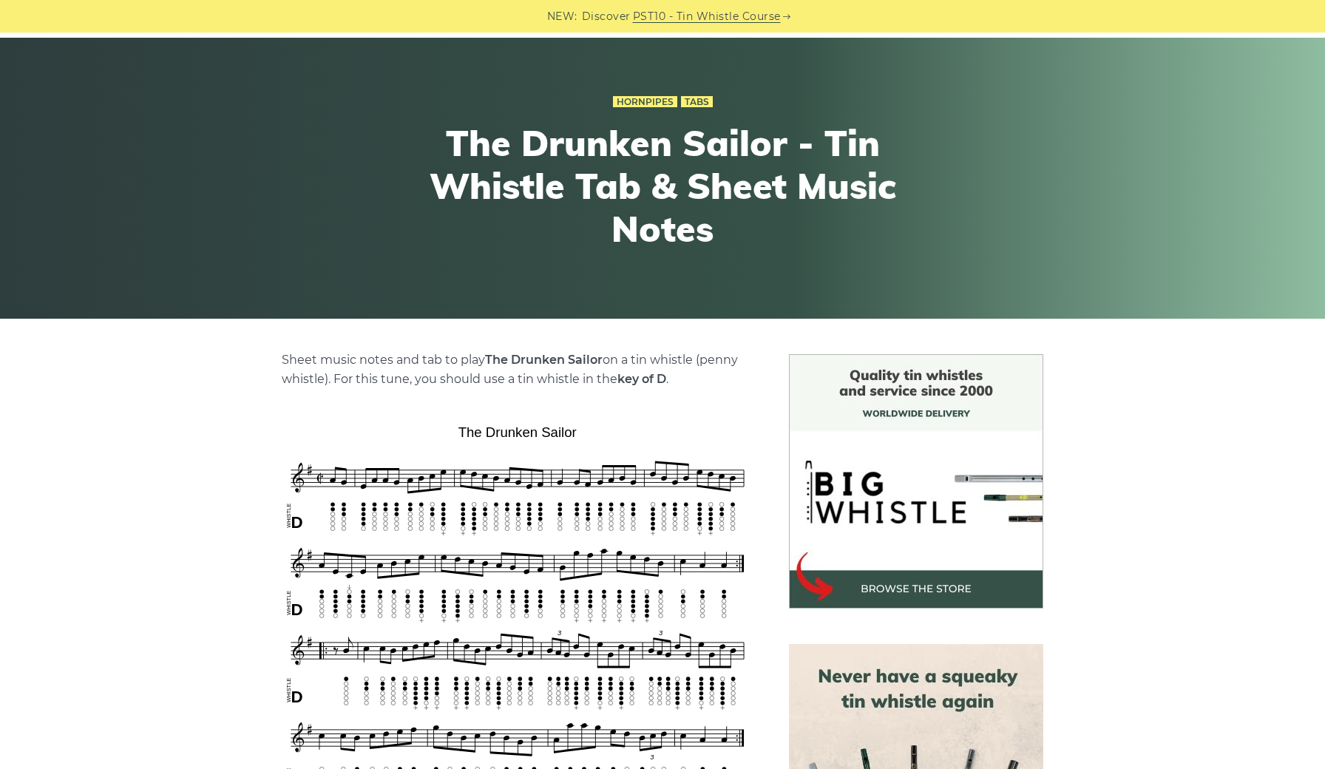
scroll to position [67, 0]
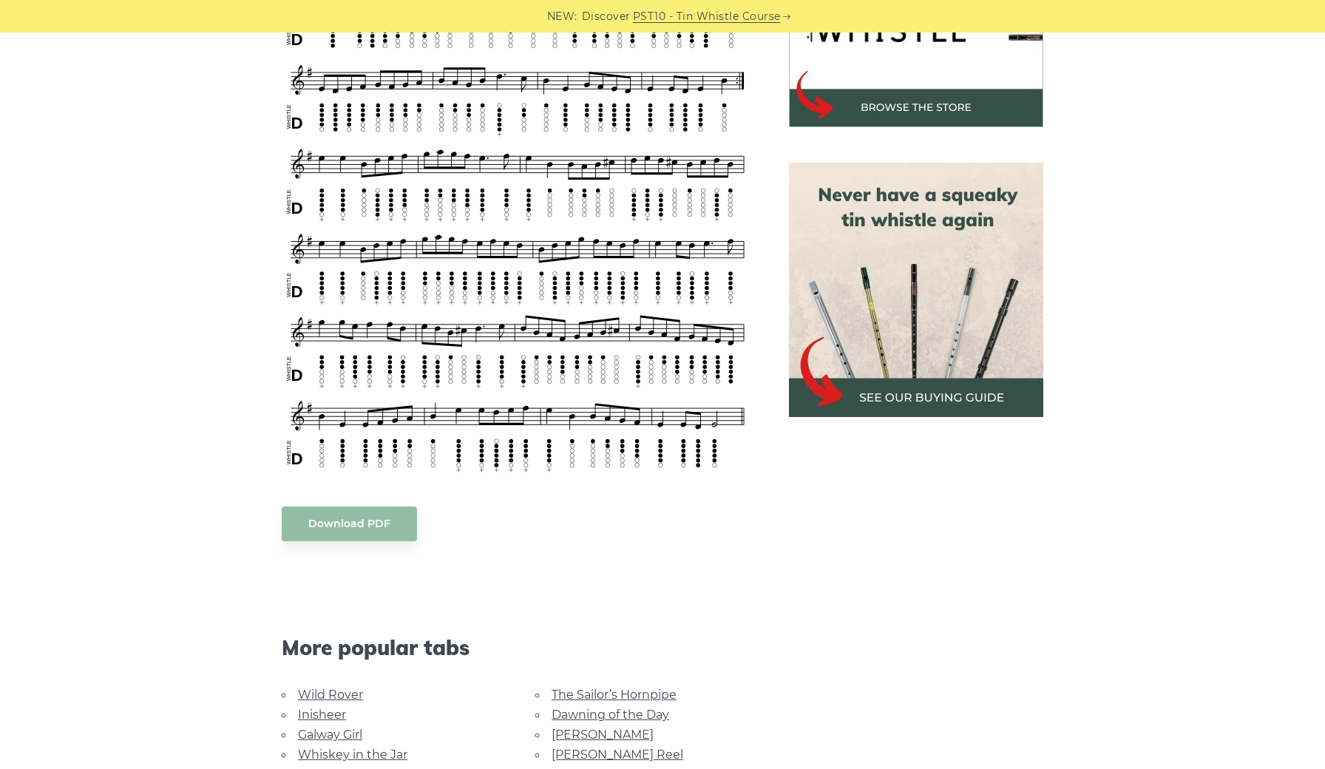
scroll to position [552, 0]
click at [341, 522] on link "Download PDF" at bounding box center [349, 523] width 135 height 35
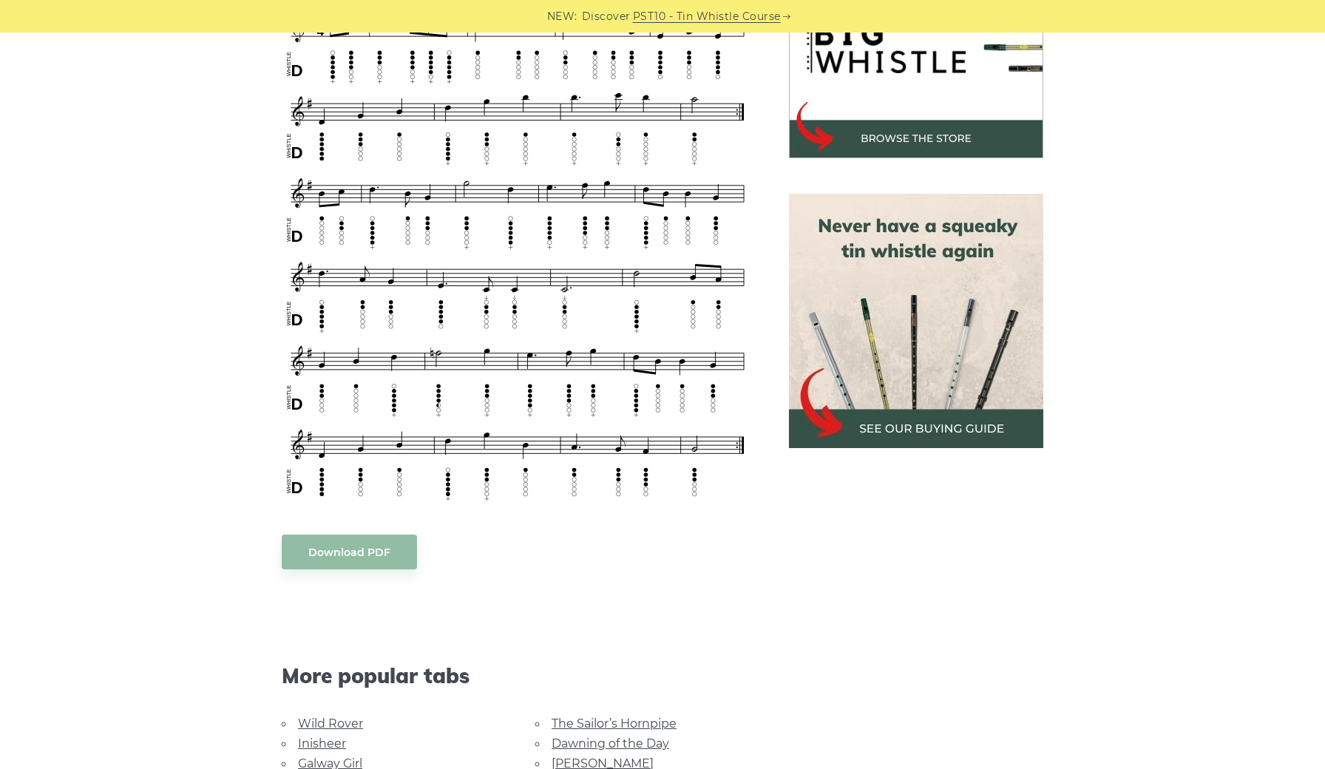
scroll to position [521, 0]
click at [359, 556] on link "Download PDF" at bounding box center [349, 551] width 135 height 35
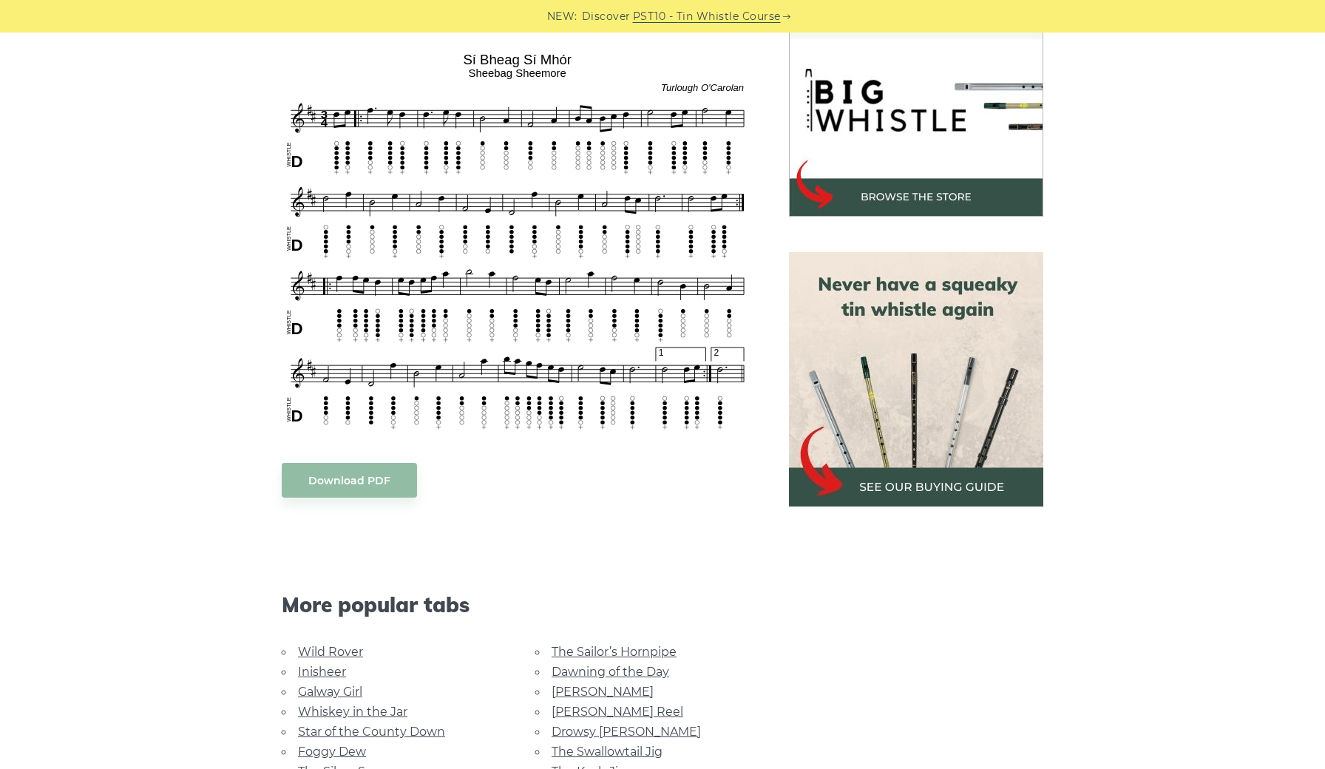
scroll to position [470, 0]
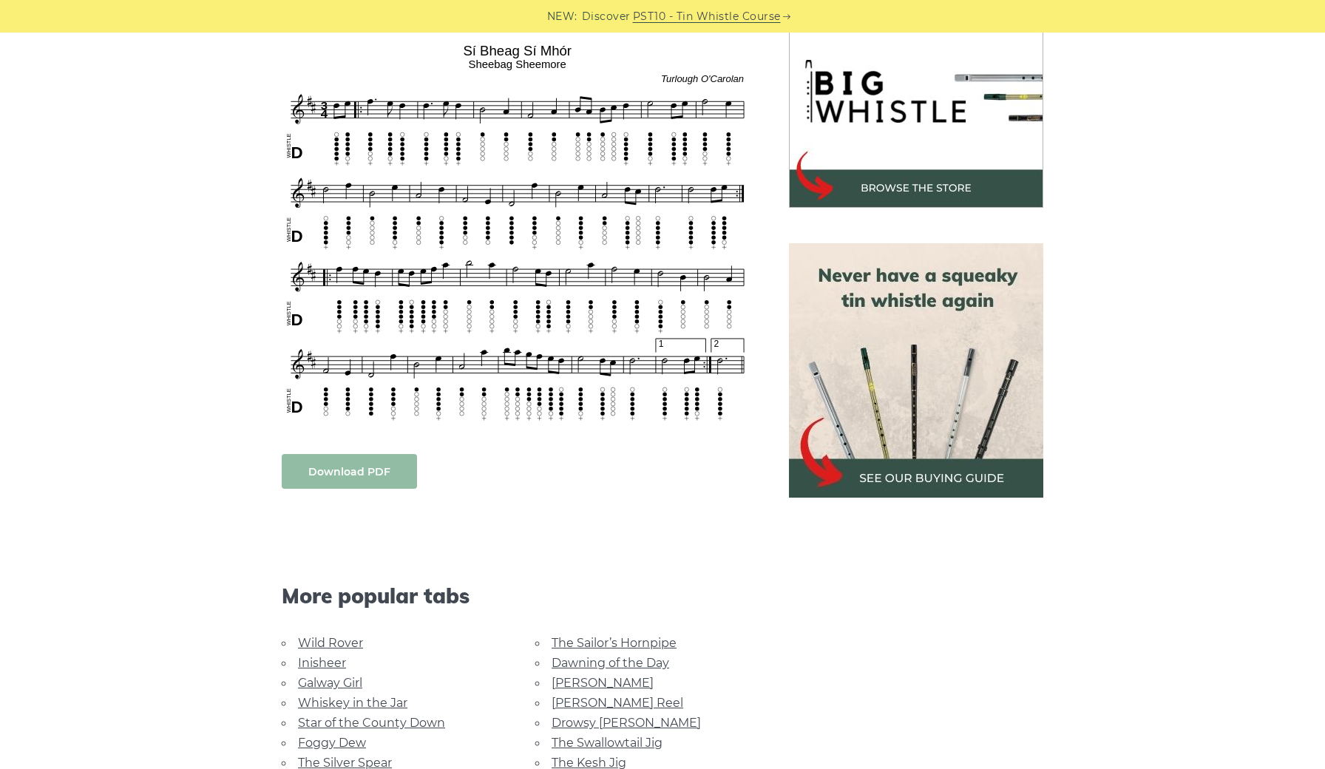
click at [358, 471] on link "Download PDF" at bounding box center [349, 471] width 135 height 35
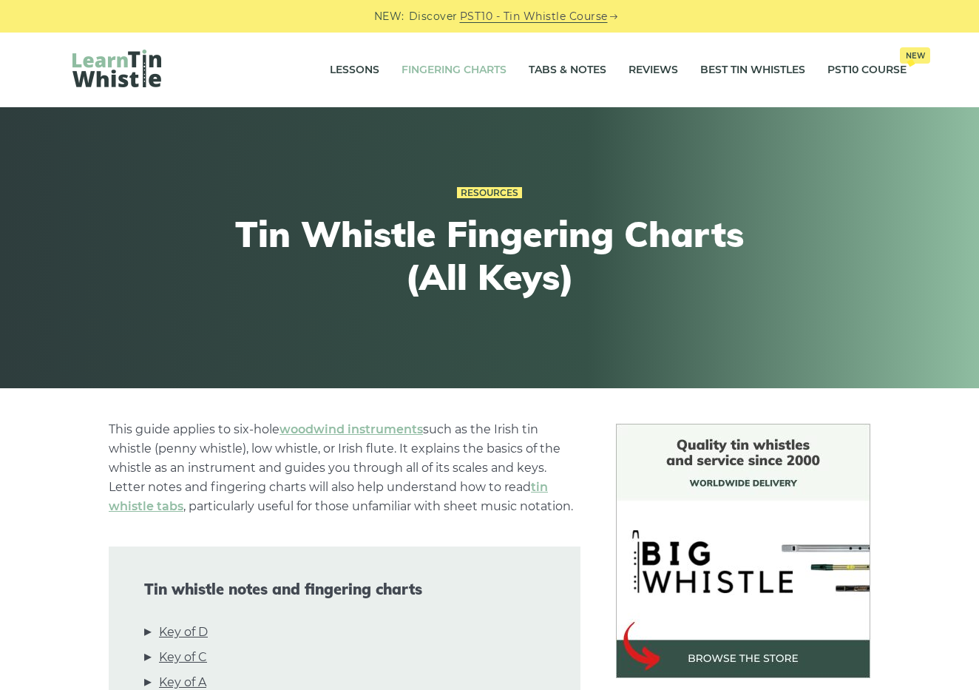
click at [485, 69] on link "Fingering Charts" at bounding box center [454, 70] width 105 height 37
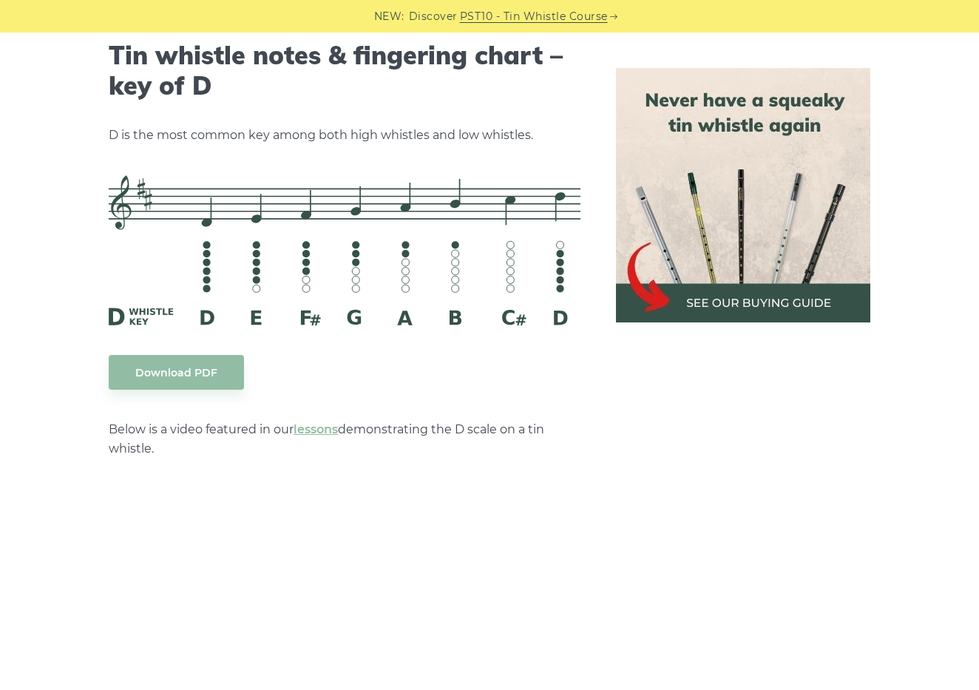
scroll to position [2322, 0]
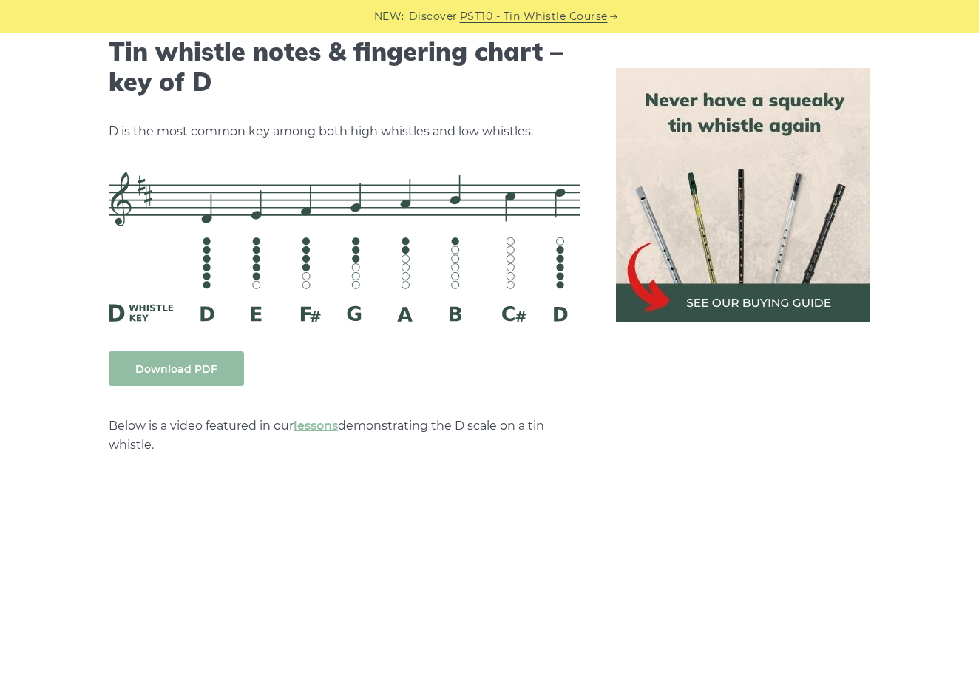
click at [196, 365] on link "Download PDF" at bounding box center [176, 368] width 135 height 35
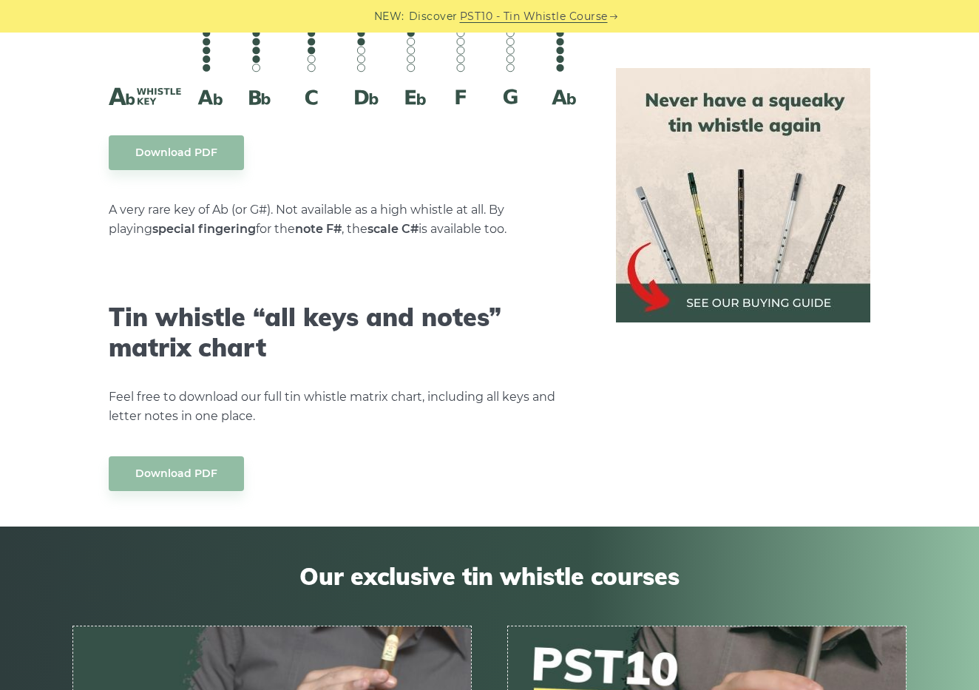
scroll to position [8145, 0]
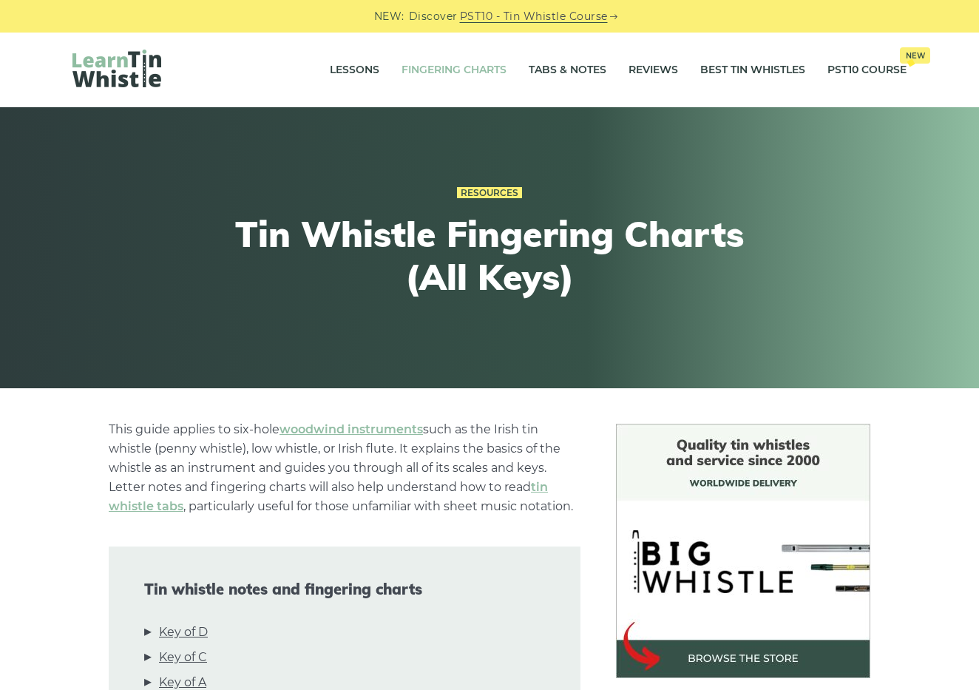
scroll to position [0, 0]
click at [561, 73] on link "Tabs & Notes" at bounding box center [568, 70] width 78 height 37
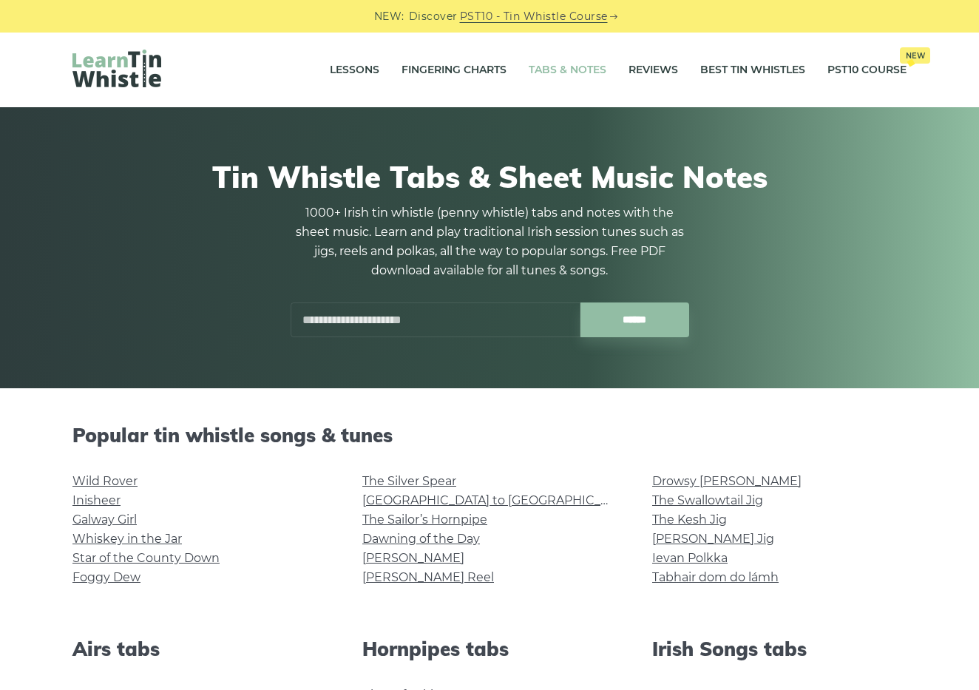
click at [717, 313] on div "Tin Whistle Tabs & Sheet Music Notes 1000+ Irish tin whistle (penny whistle) ta…" at bounding box center [489, 247] width 834 height 249
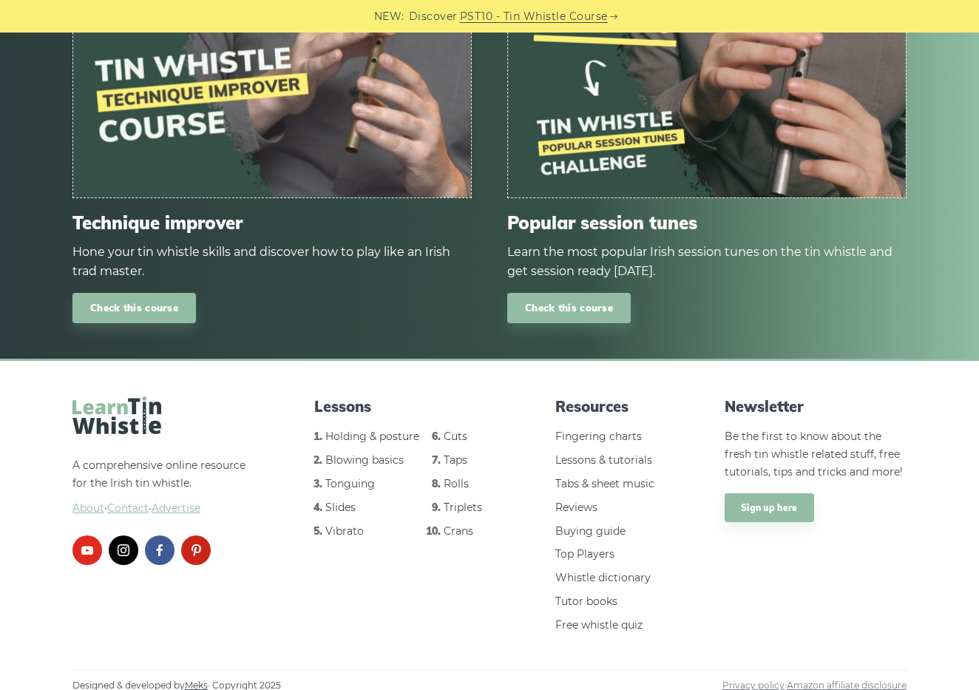
scroll to position [1774, 0]
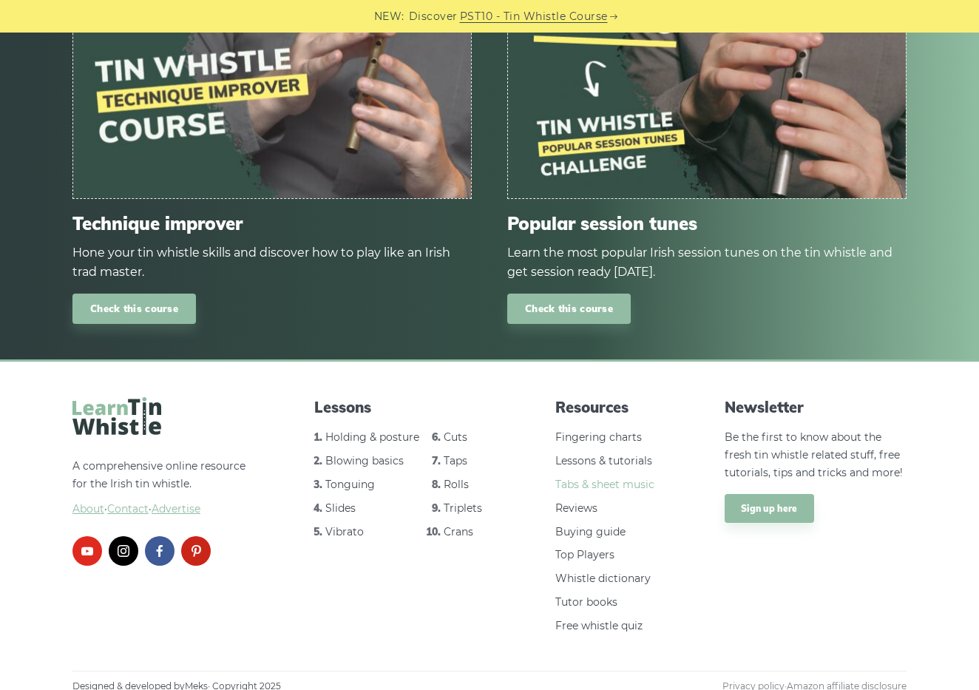
click at [595, 479] on link "Tabs & sheet music" at bounding box center [604, 484] width 99 height 13
